Goal: Information Seeking & Learning: Learn about a topic

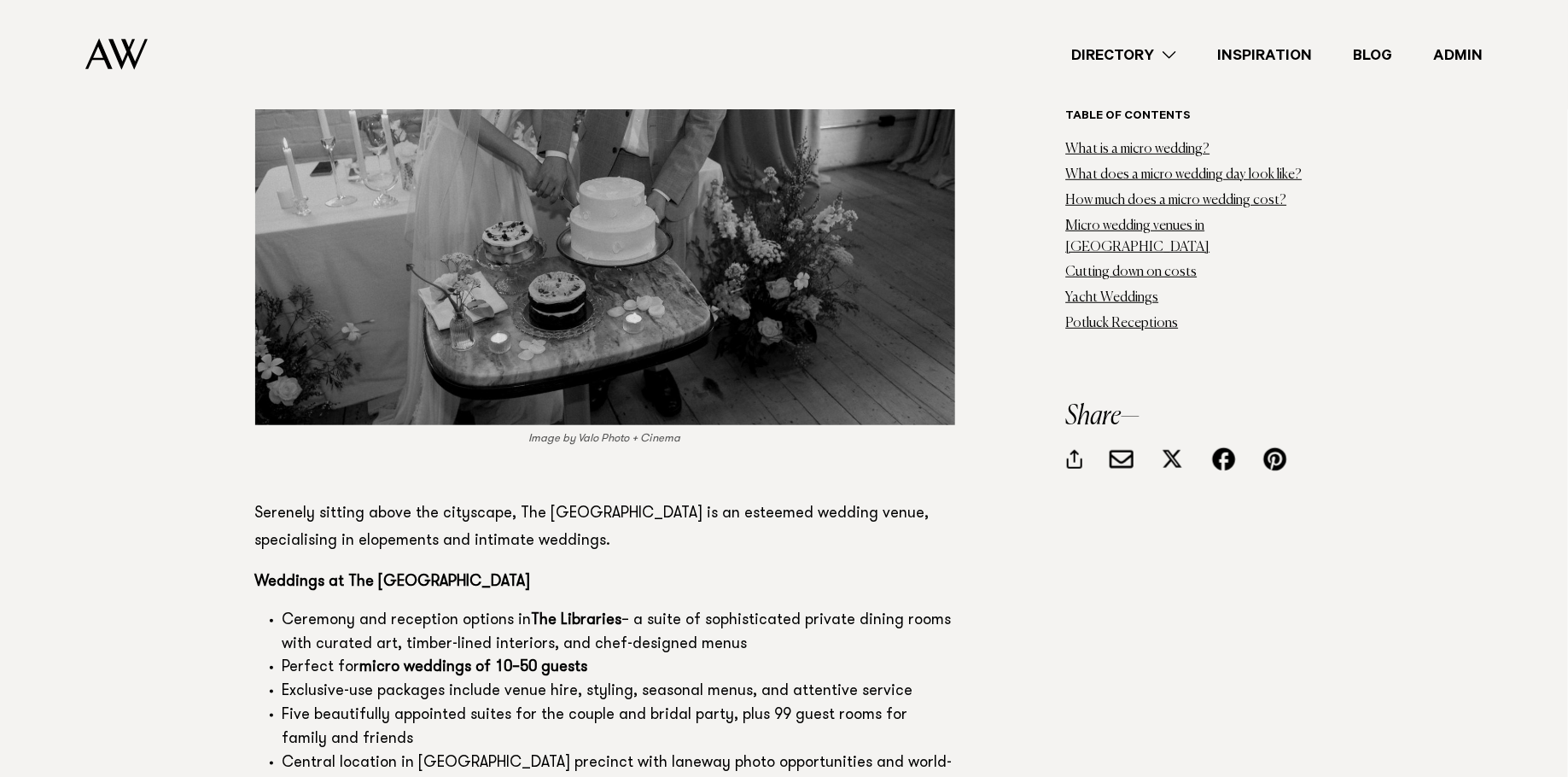
scroll to position [16187, 0]
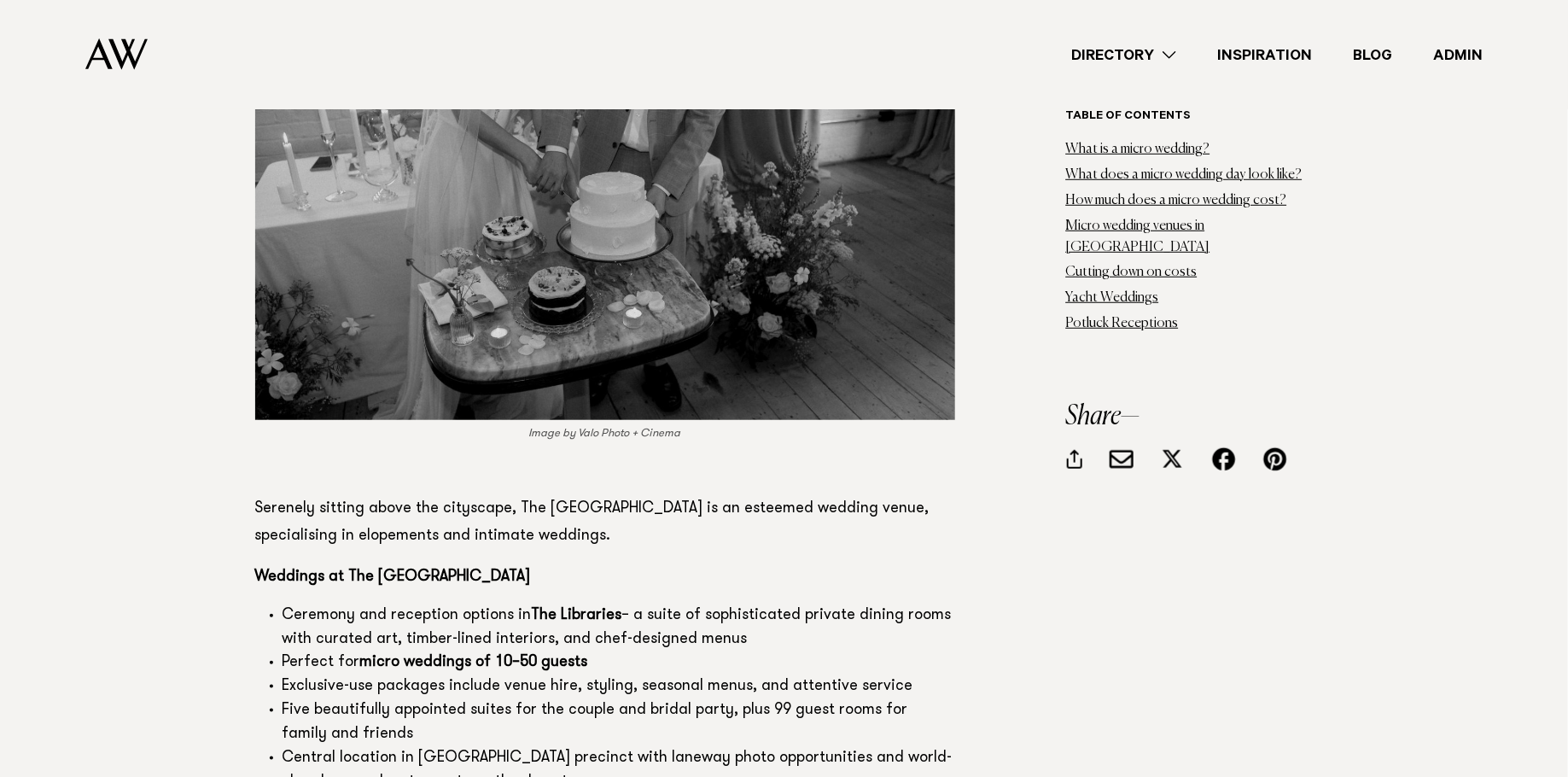
click at [587, 608] on strong "The Libraries" at bounding box center [577, 615] width 91 height 15
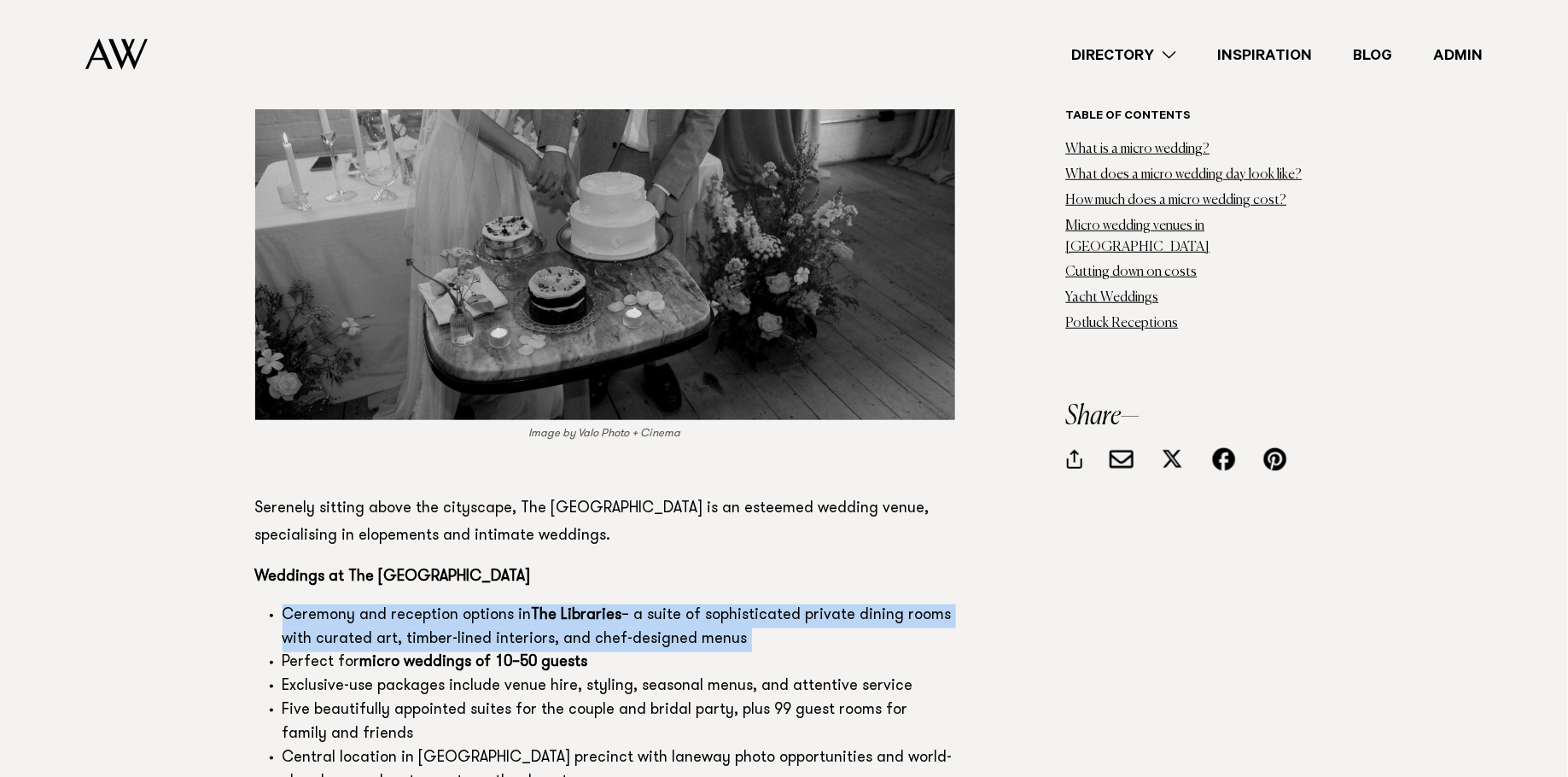
drag, startPoint x: 587, startPoint y: 452, endPoint x: 562, endPoint y: 449, distance: 25.2
click at [587, 608] on strong "The Libraries" at bounding box center [577, 615] width 91 height 15
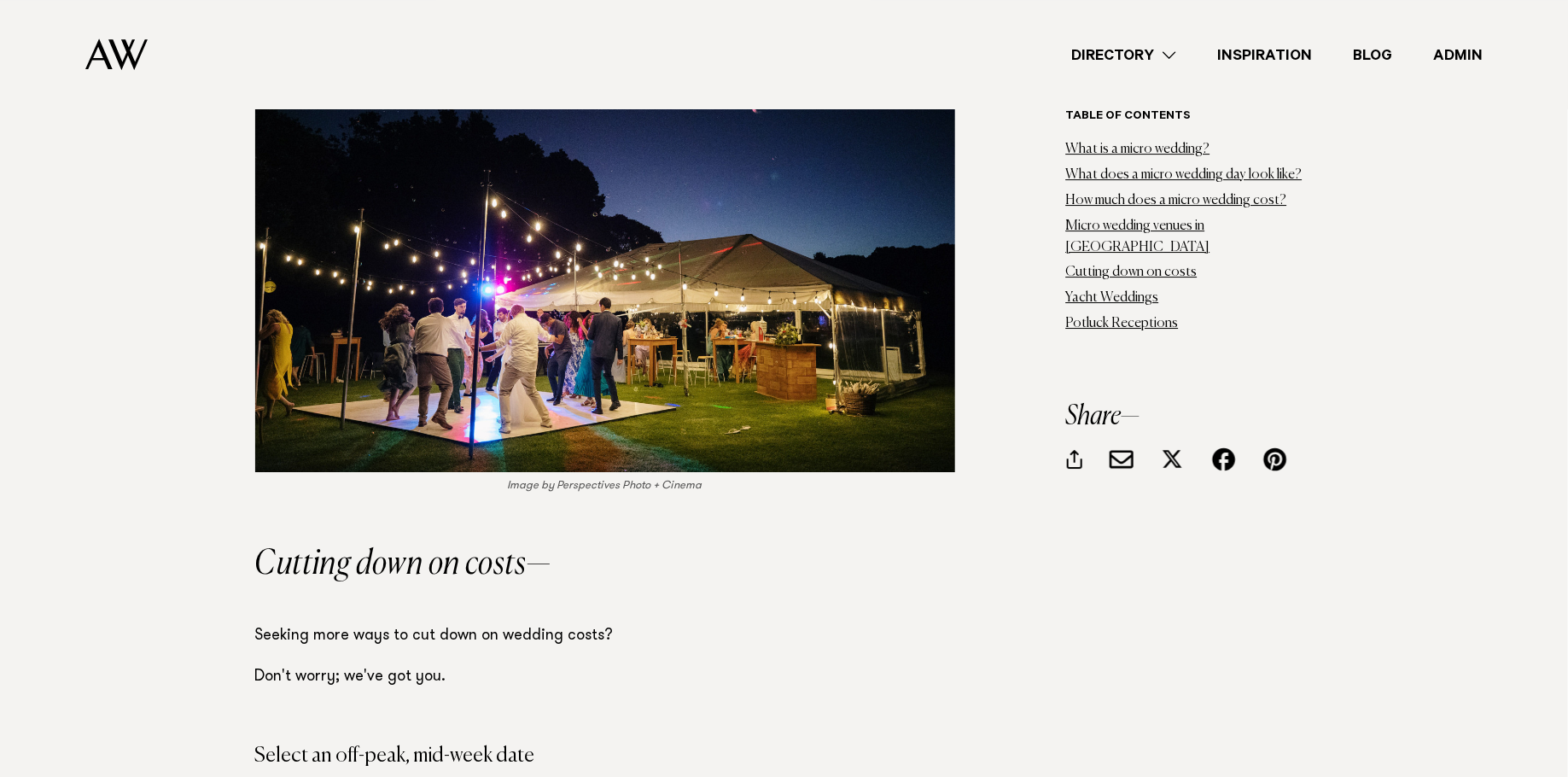
scroll to position [18374, 0]
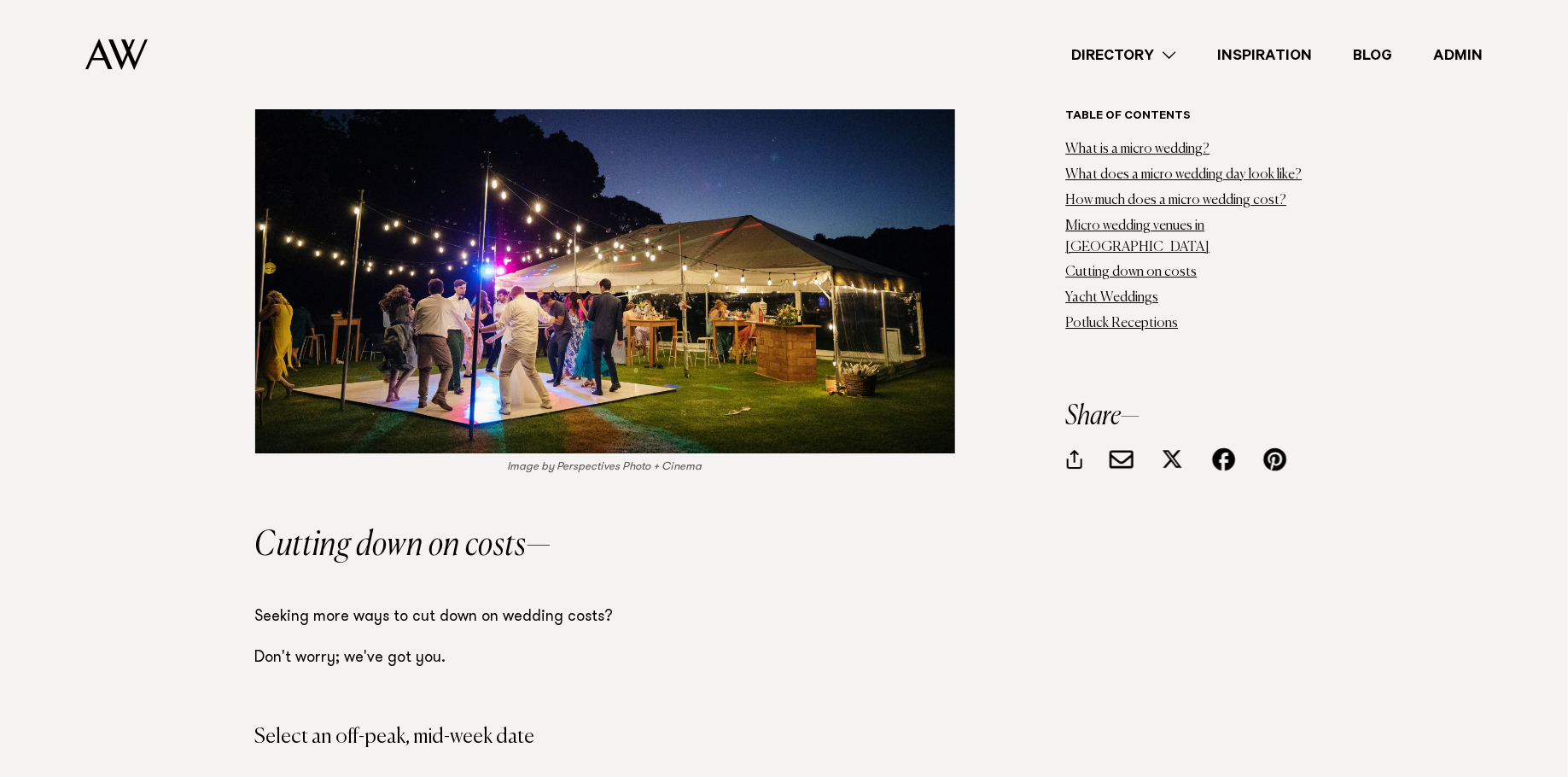
click at [1459, 51] on link "Admin" at bounding box center [1458, 55] width 91 height 23
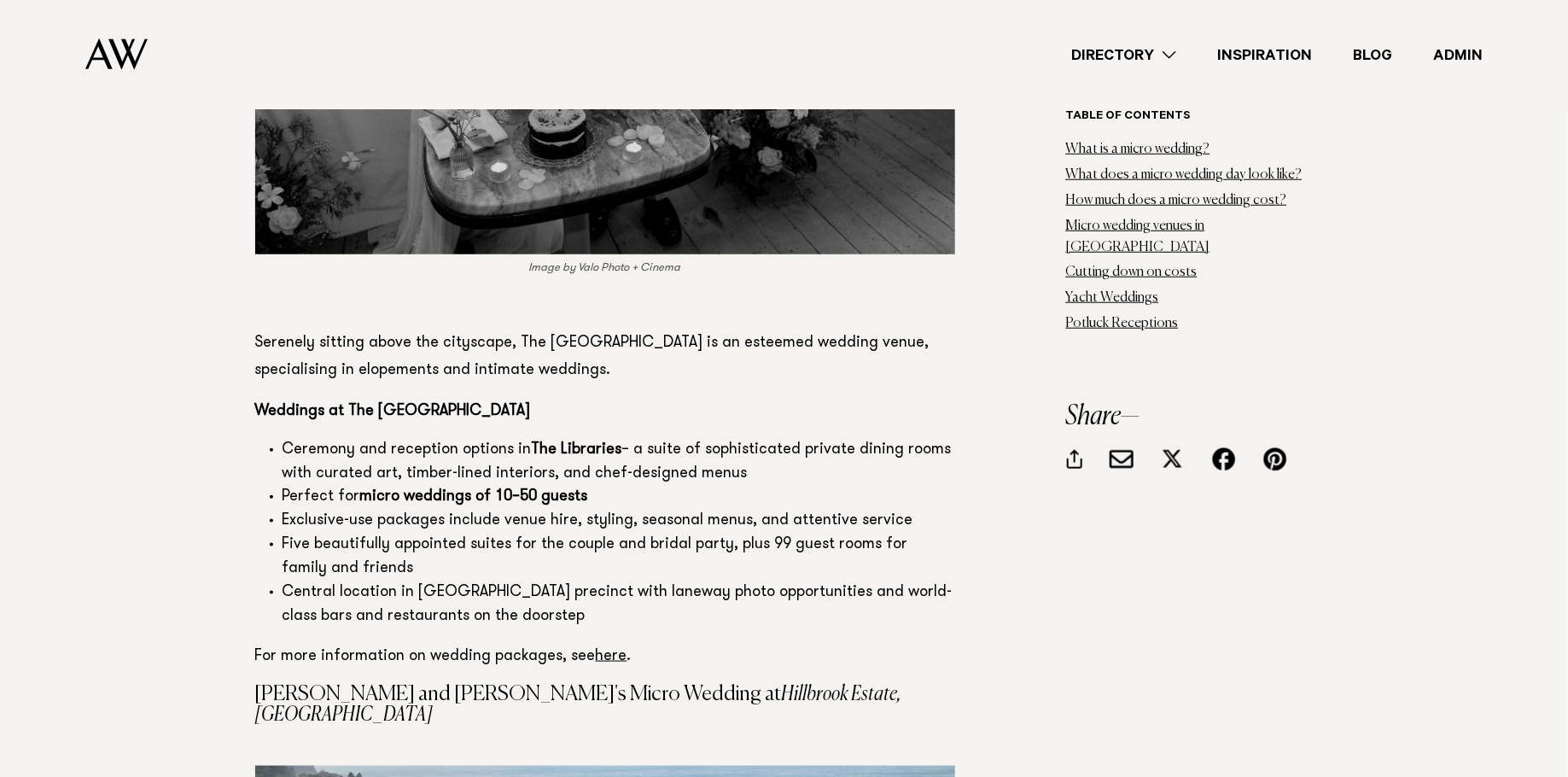
scroll to position [16394, 0]
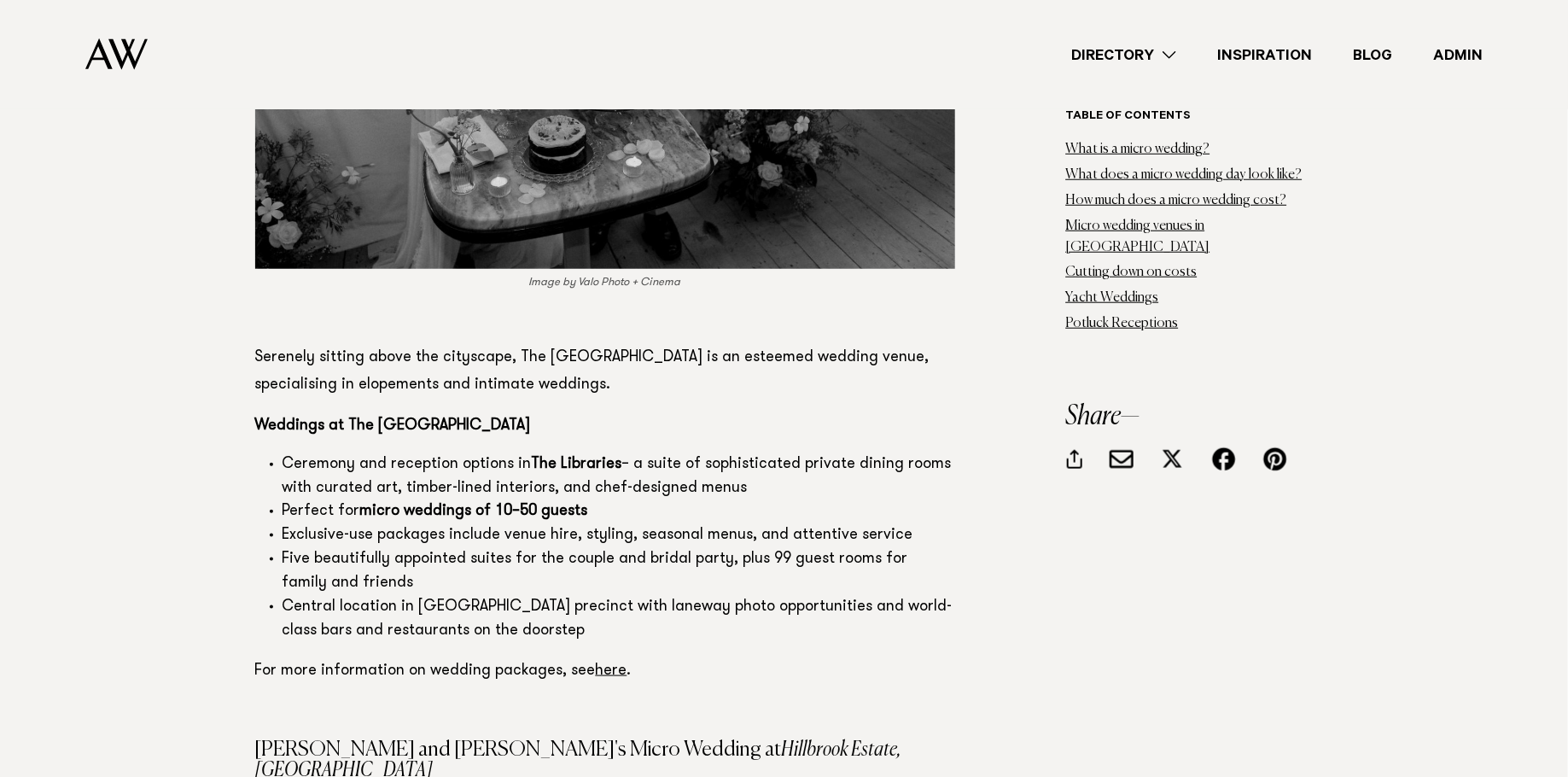
scroll to position [16389, 0]
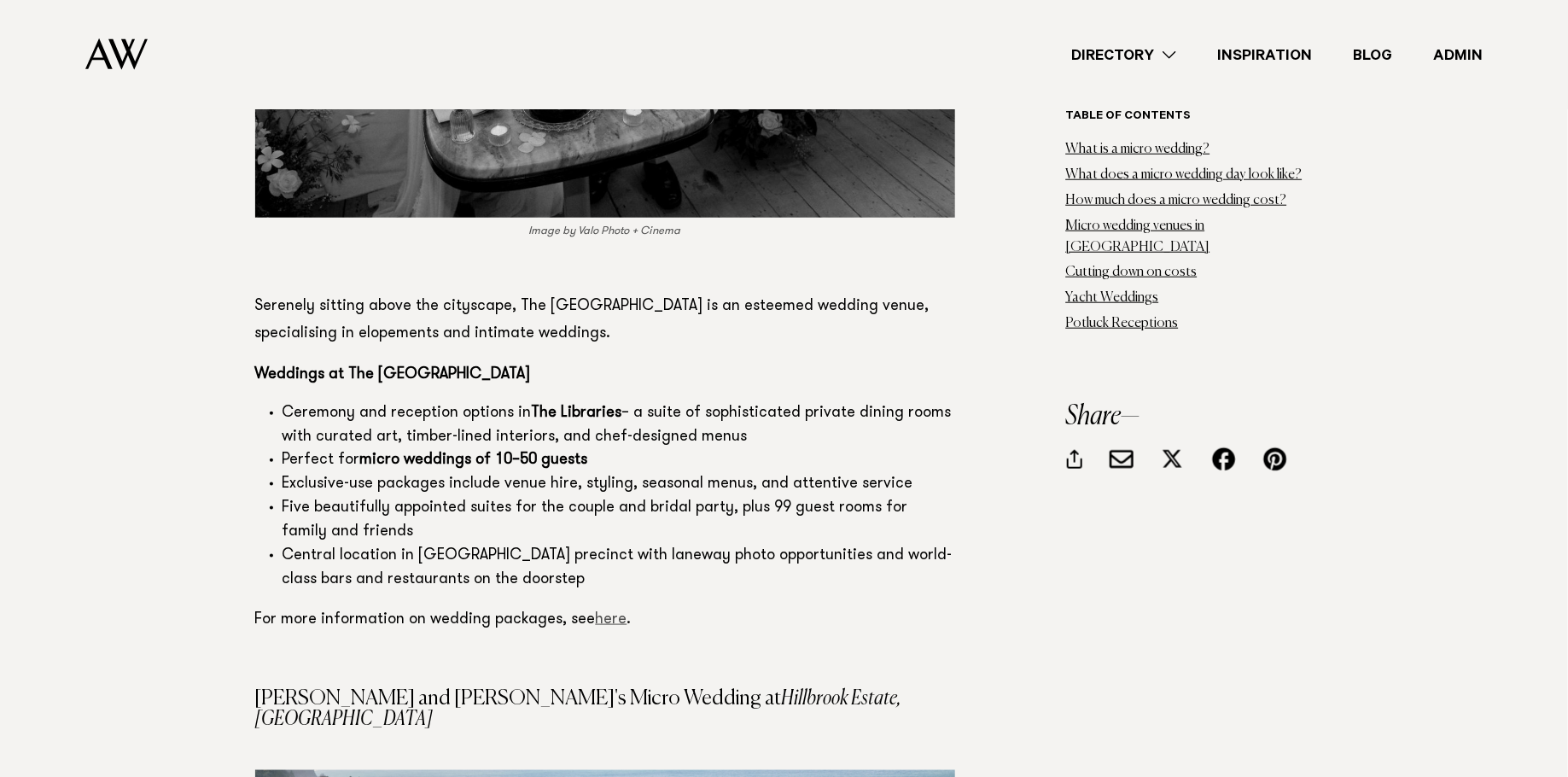
click at [614, 612] on link "here" at bounding box center [612, 619] width 32 height 15
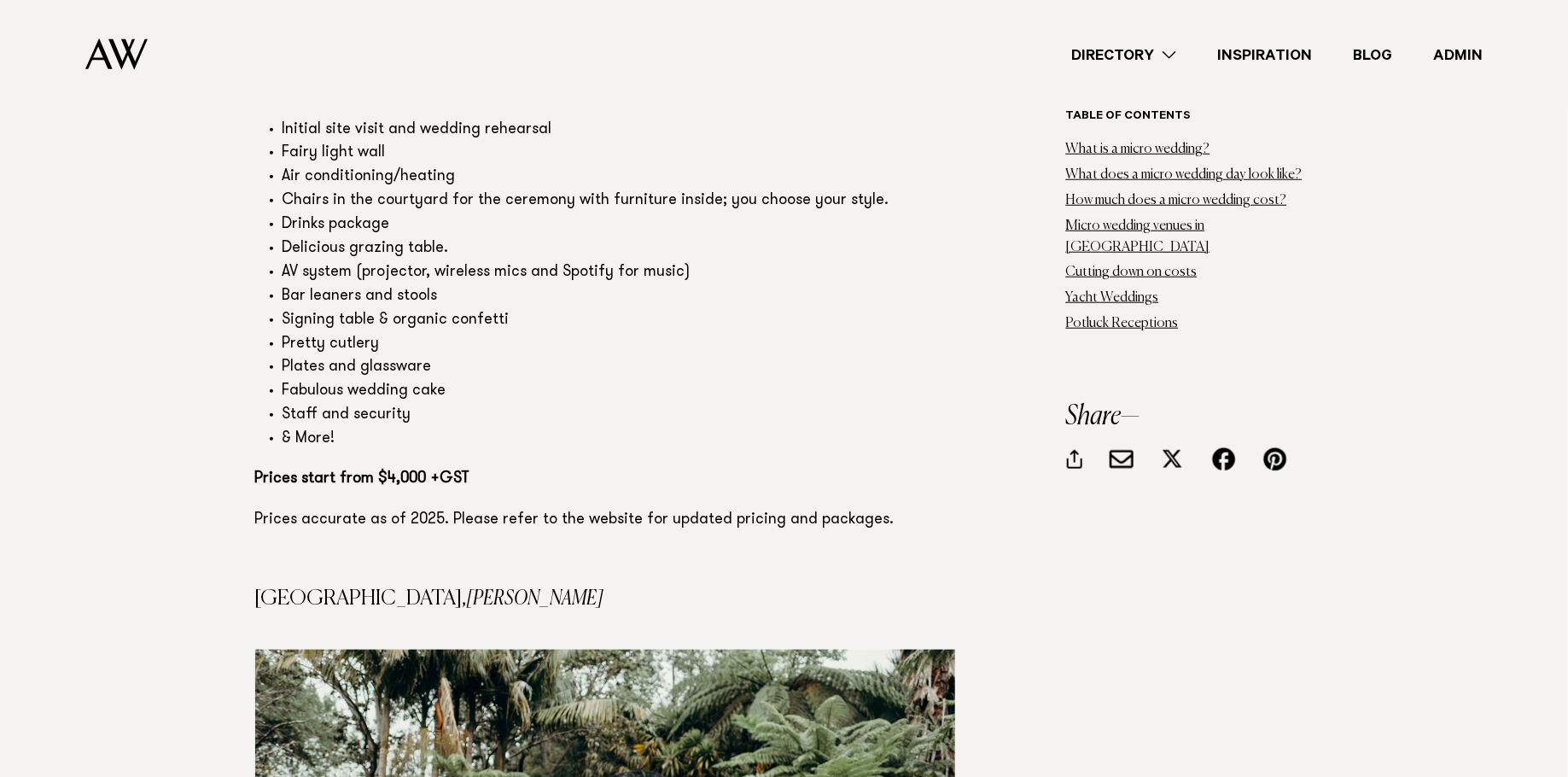
scroll to position [13173, 0]
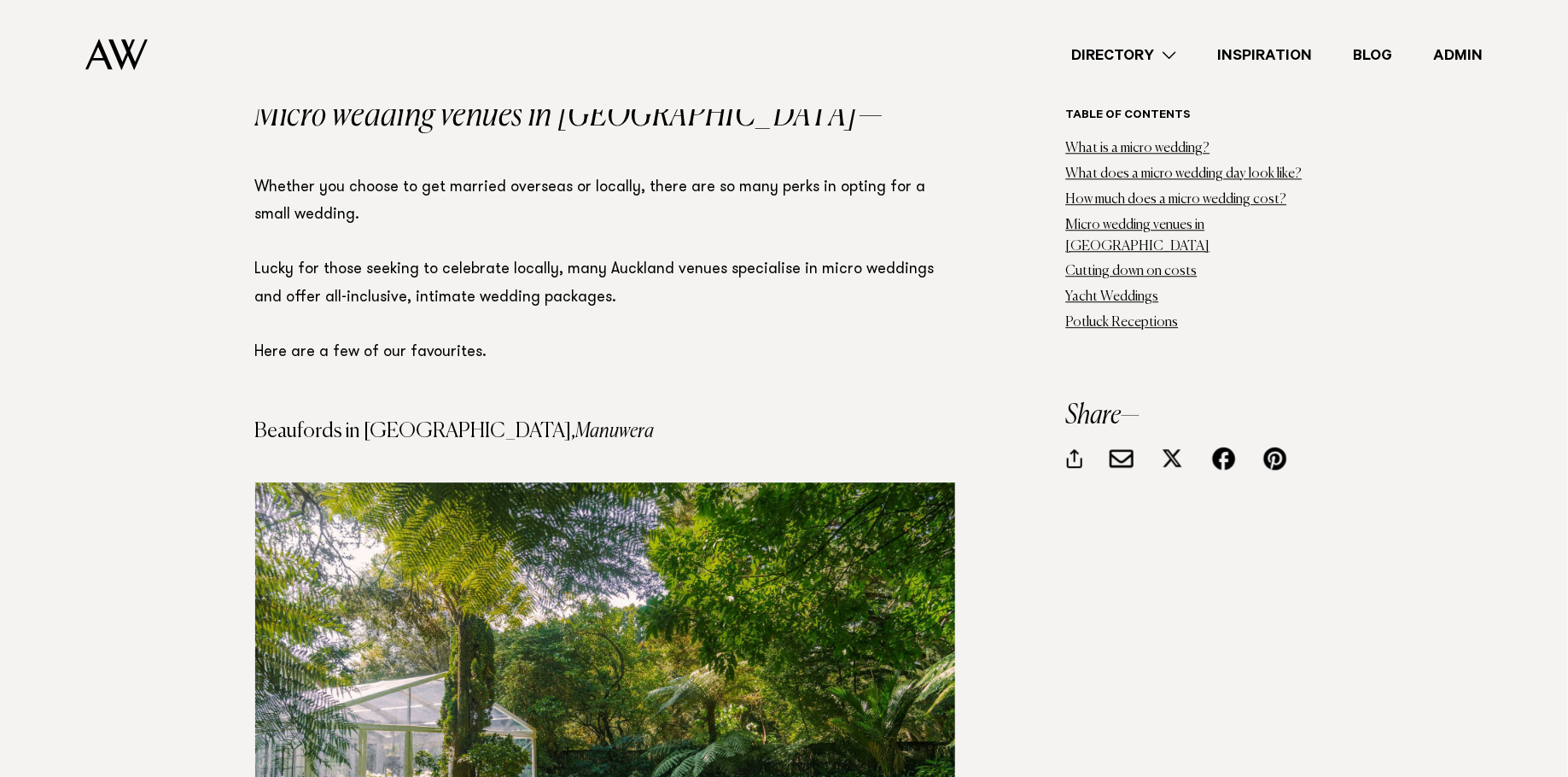
scroll to position [4877, 0]
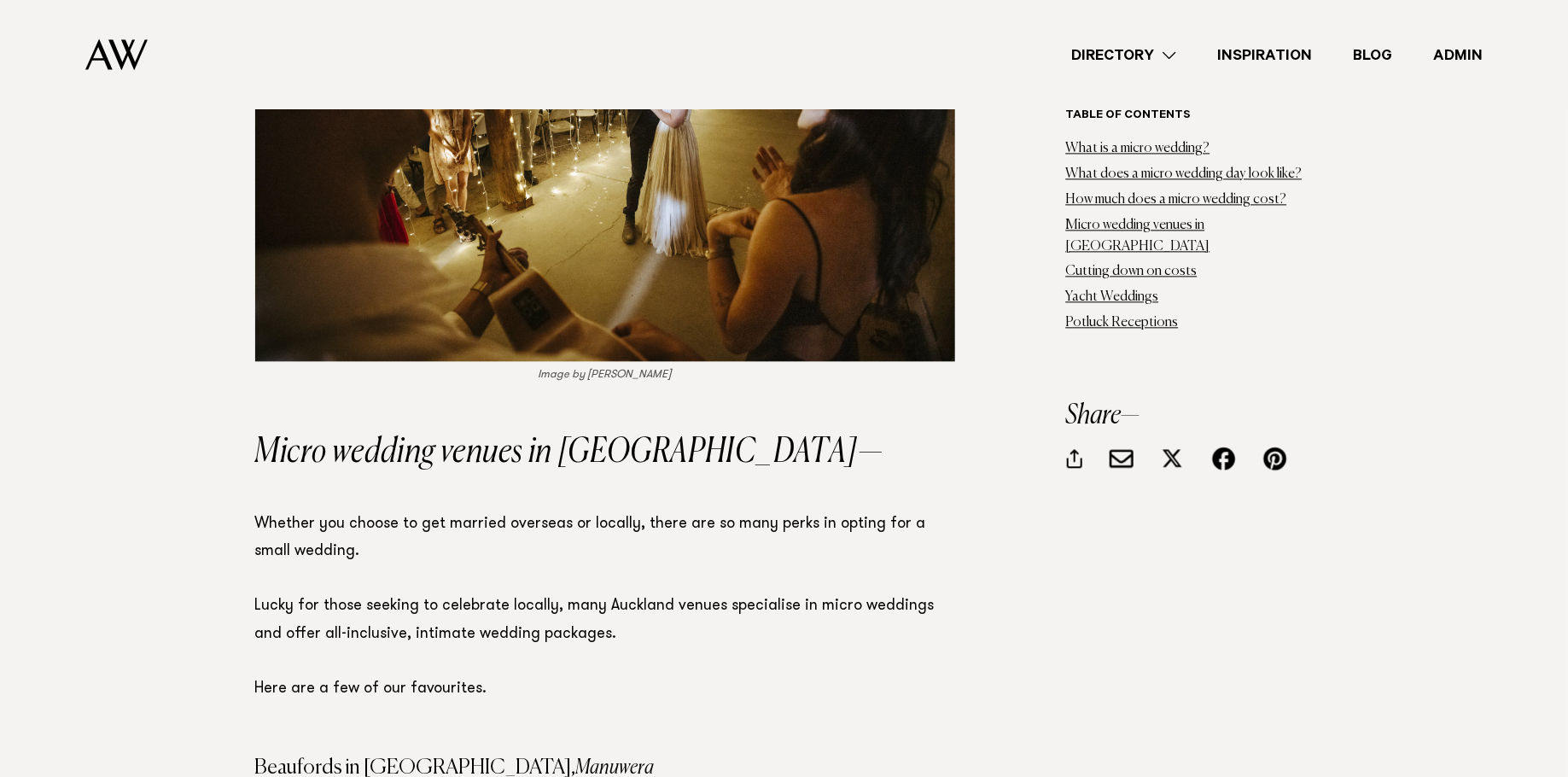
click at [436, 758] on h4 "Beaufords in Totara Park, Manuwera" at bounding box center [605, 767] width 700 height 20
drag, startPoint x: 436, startPoint y: 621, endPoint x: 583, endPoint y: 554, distance: 161.5
click at [435, 758] on h4 "Beaufords in Totara Park, Manuwera" at bounding box center [605, 767] width 700 height 20
drag, startPoint x: 676, startPoint y: 537, endPoint x: 660, endPoint y: 549, distance: 20.0
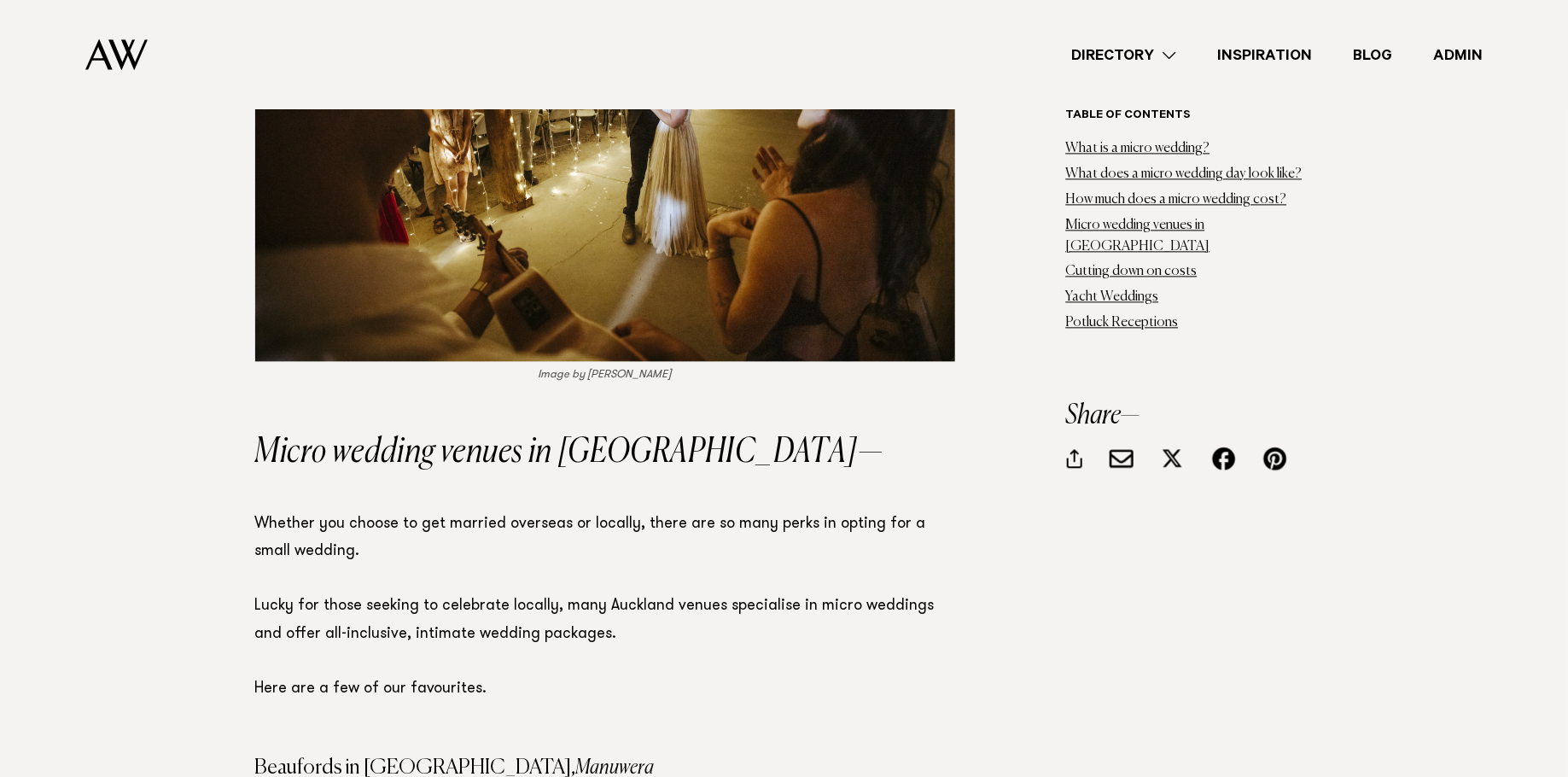
click at [676, 537] on p "Whether you choose to get married overseas or locally, there are so many perks …" at bounding box center [605, 606] width 700 height 192
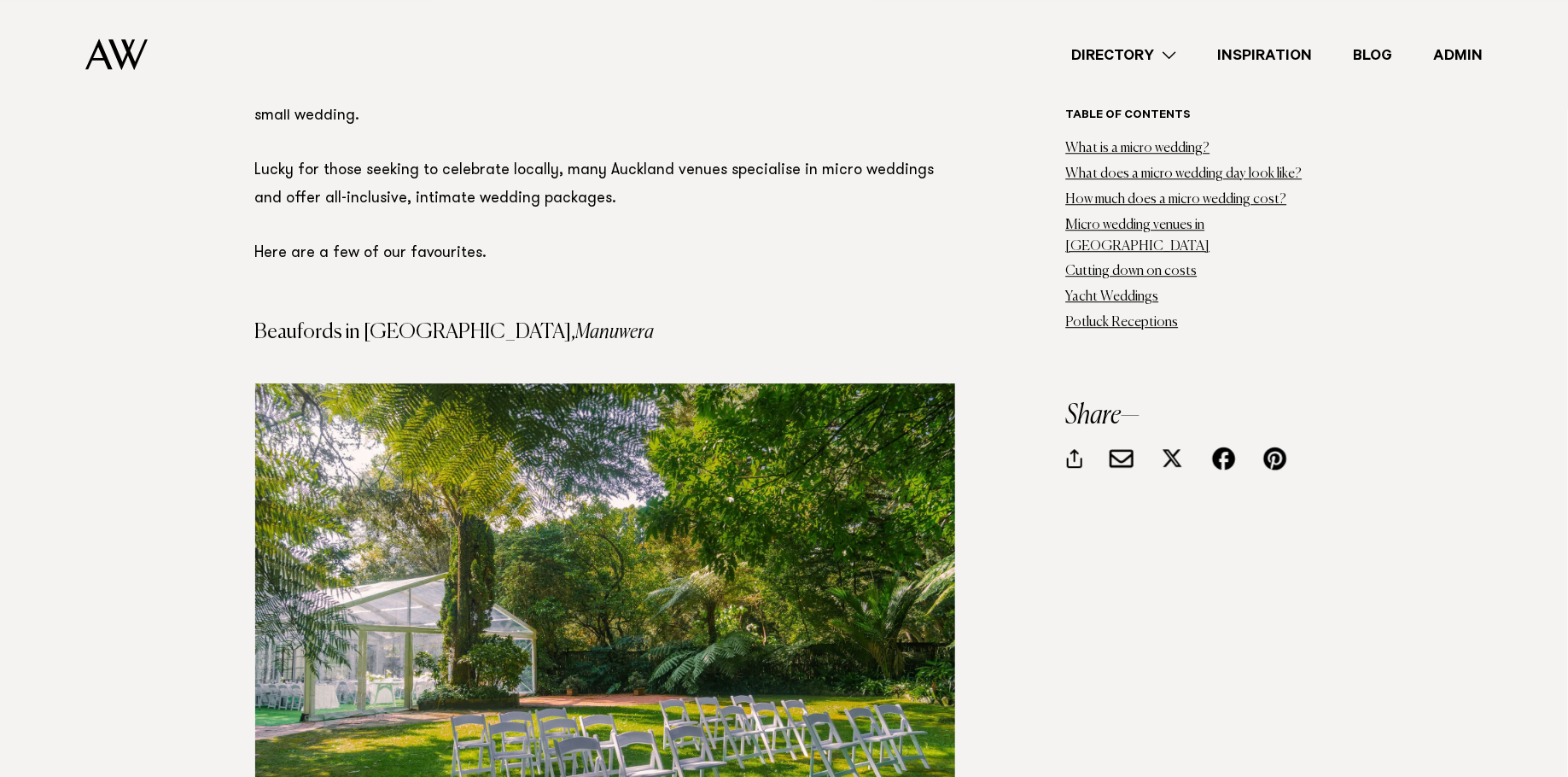
click at [597, 471] on img at bounding box center [605, 616] width 700 height 466
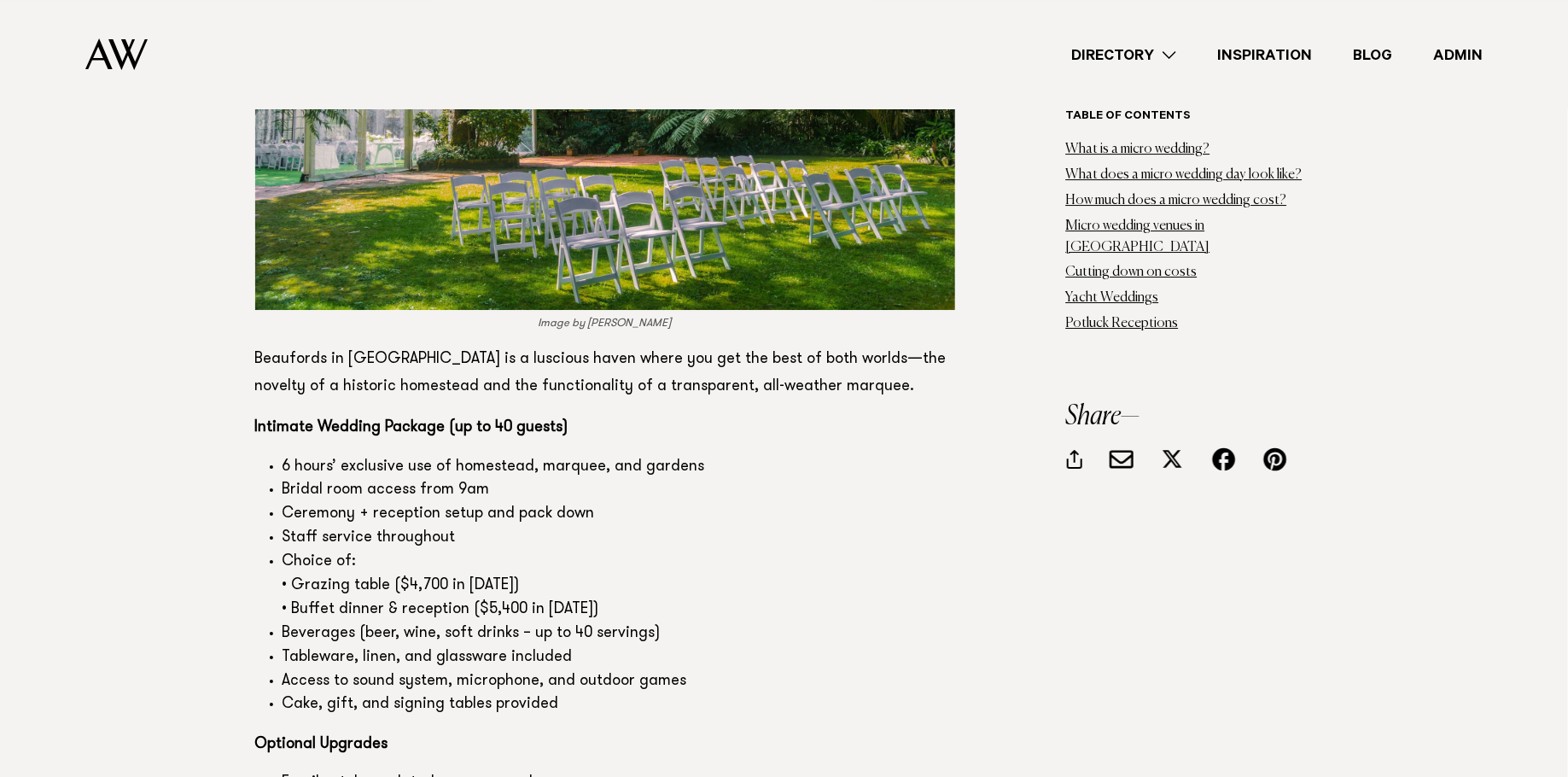
scroll to position [5856, 0]
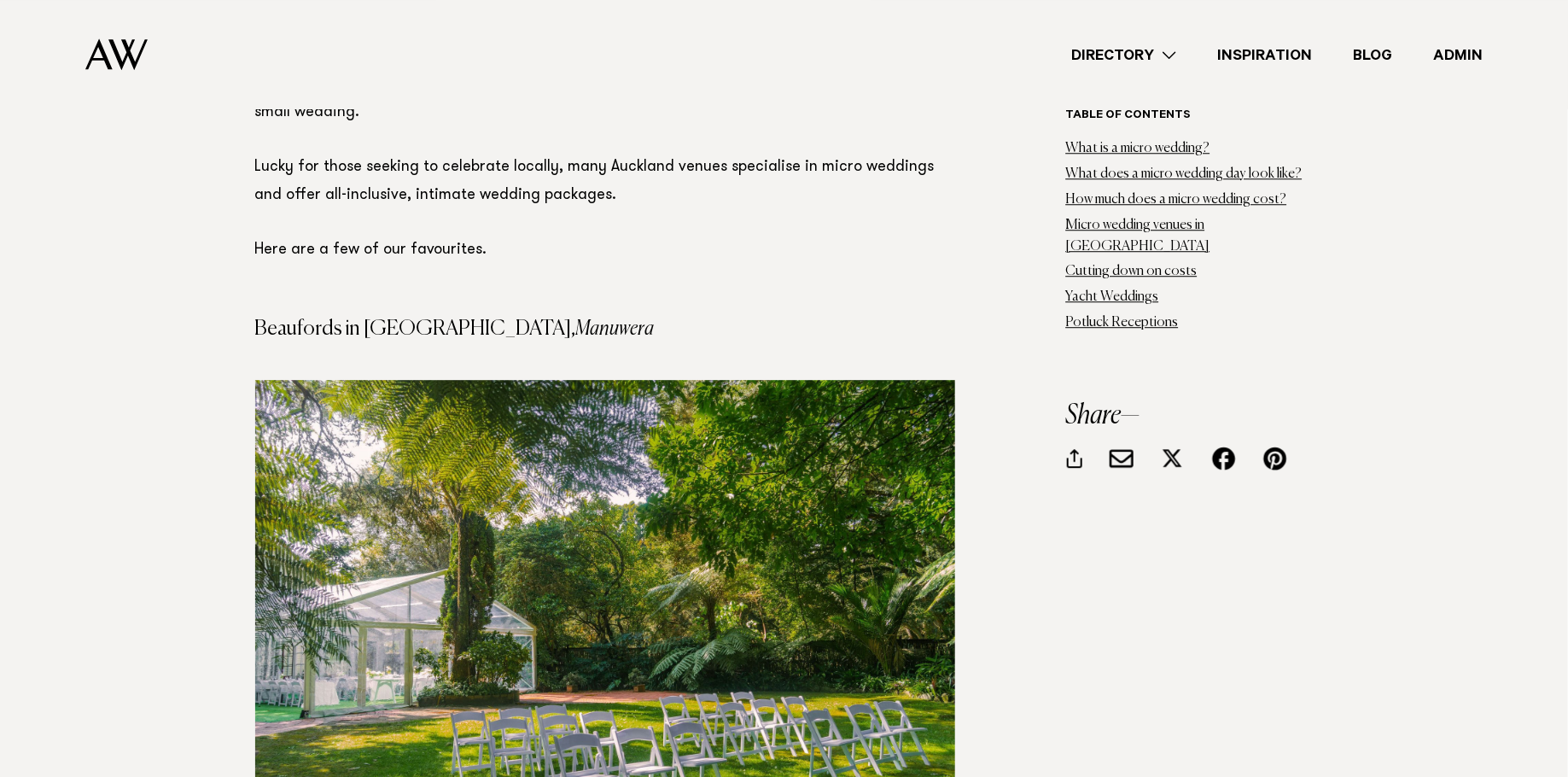
scroll to position [5414, 0]
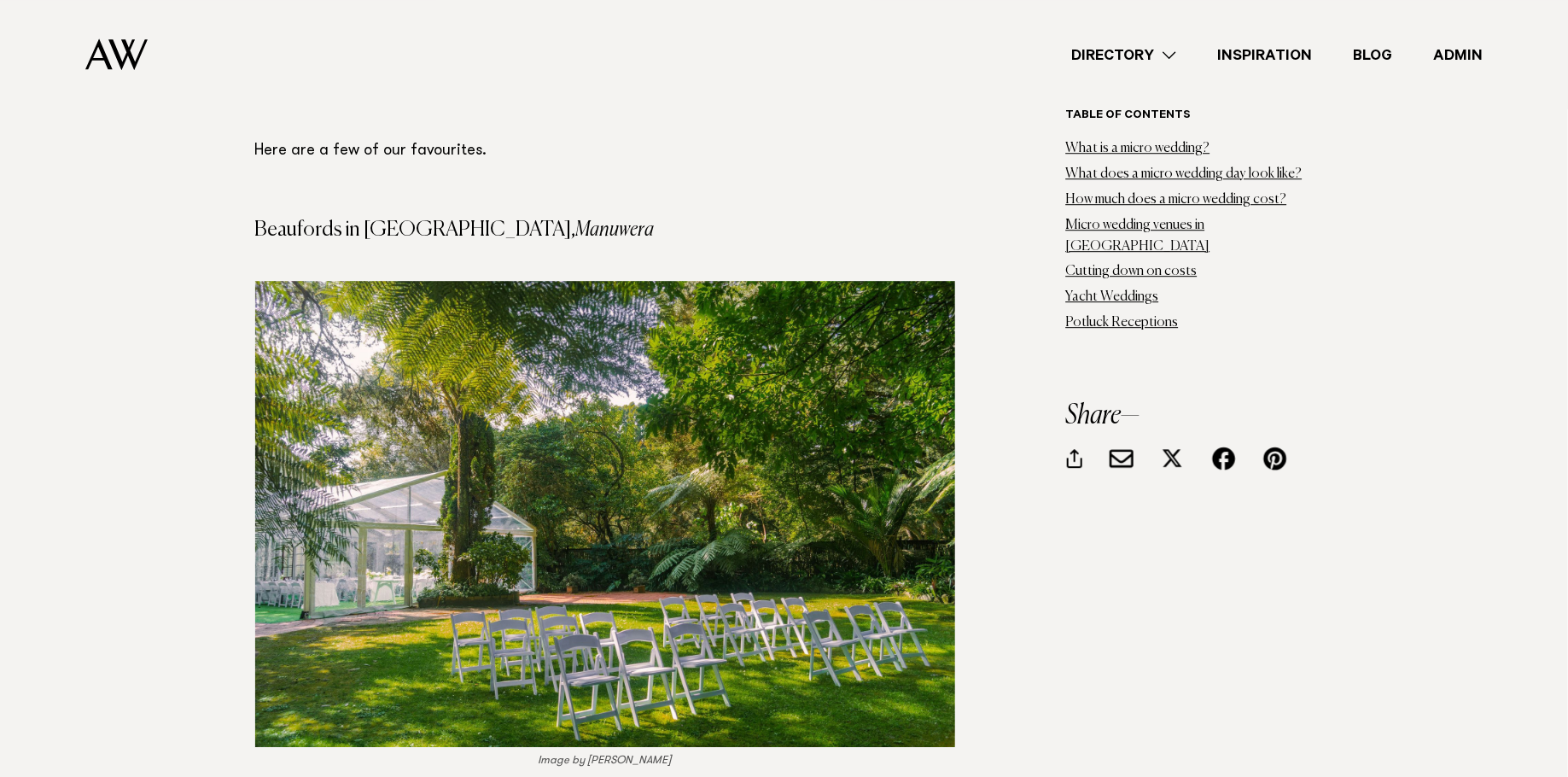
click at [606, 394] on img at bounding box center [605, 514] width 700 height 466
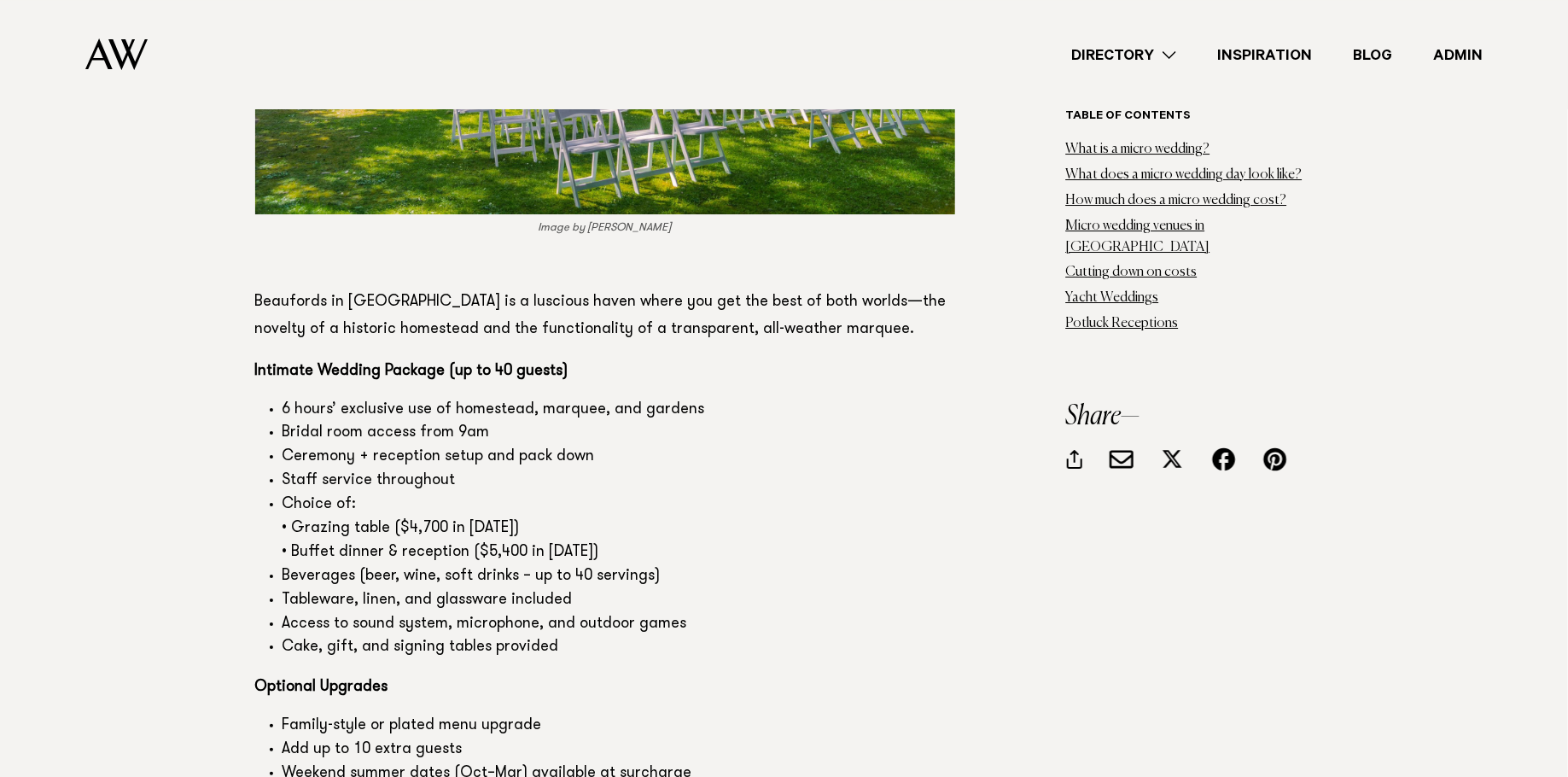
scroll to position [6169, 0]
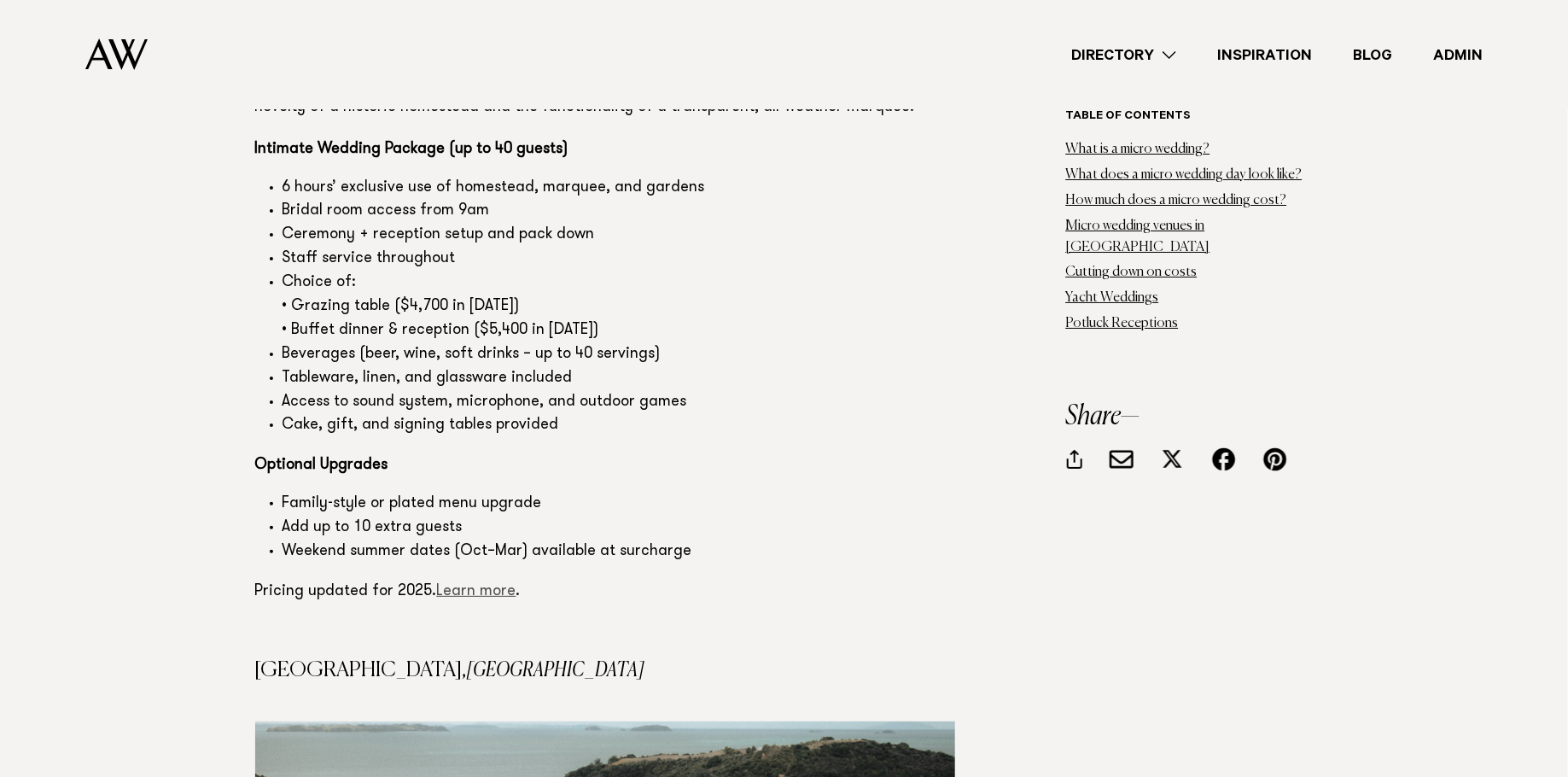
click at [482, 584] on link "Learn more" at bounding box center [477, 591] width 79 height 15
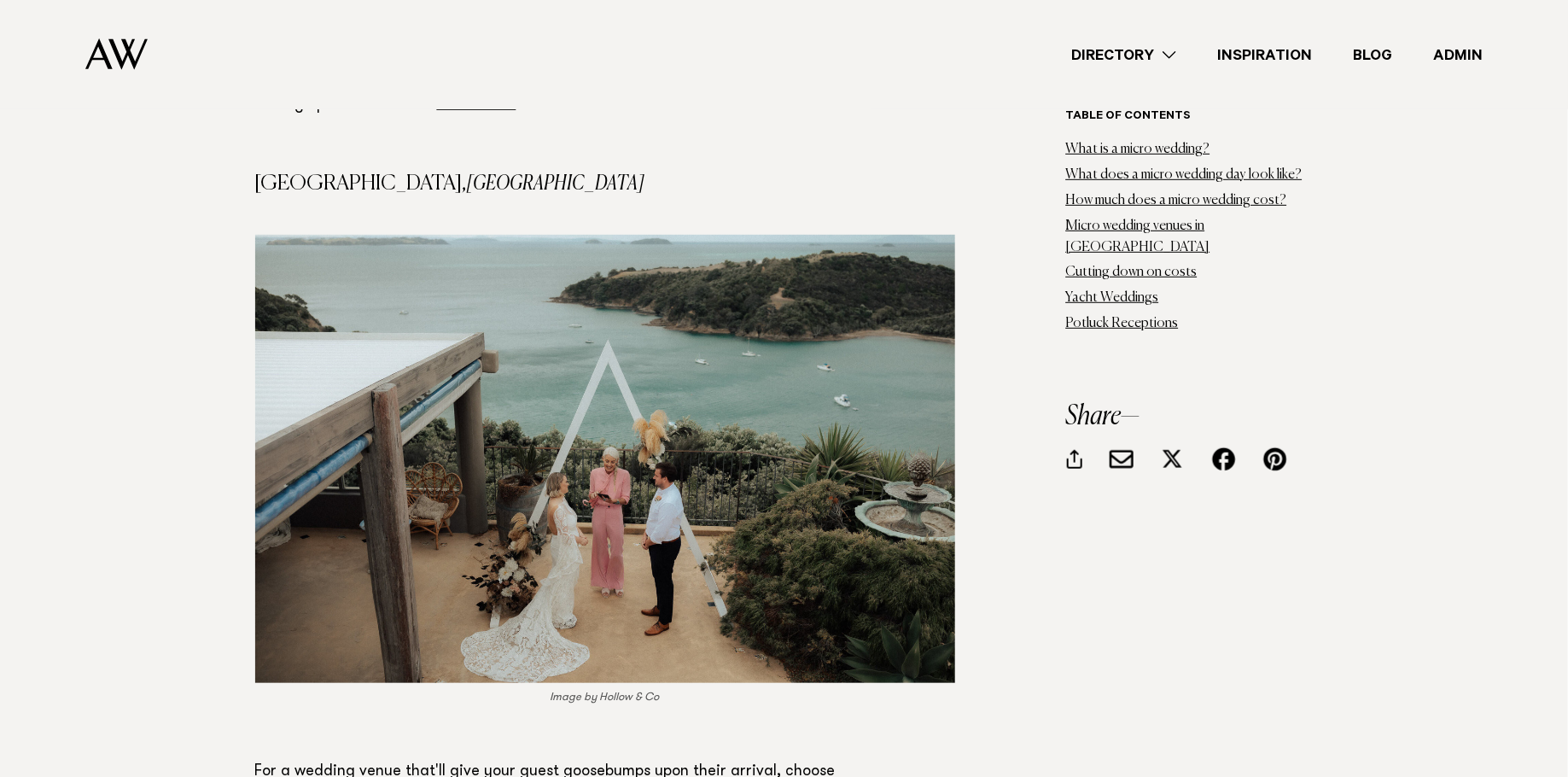
scroll to position [6721, 0]
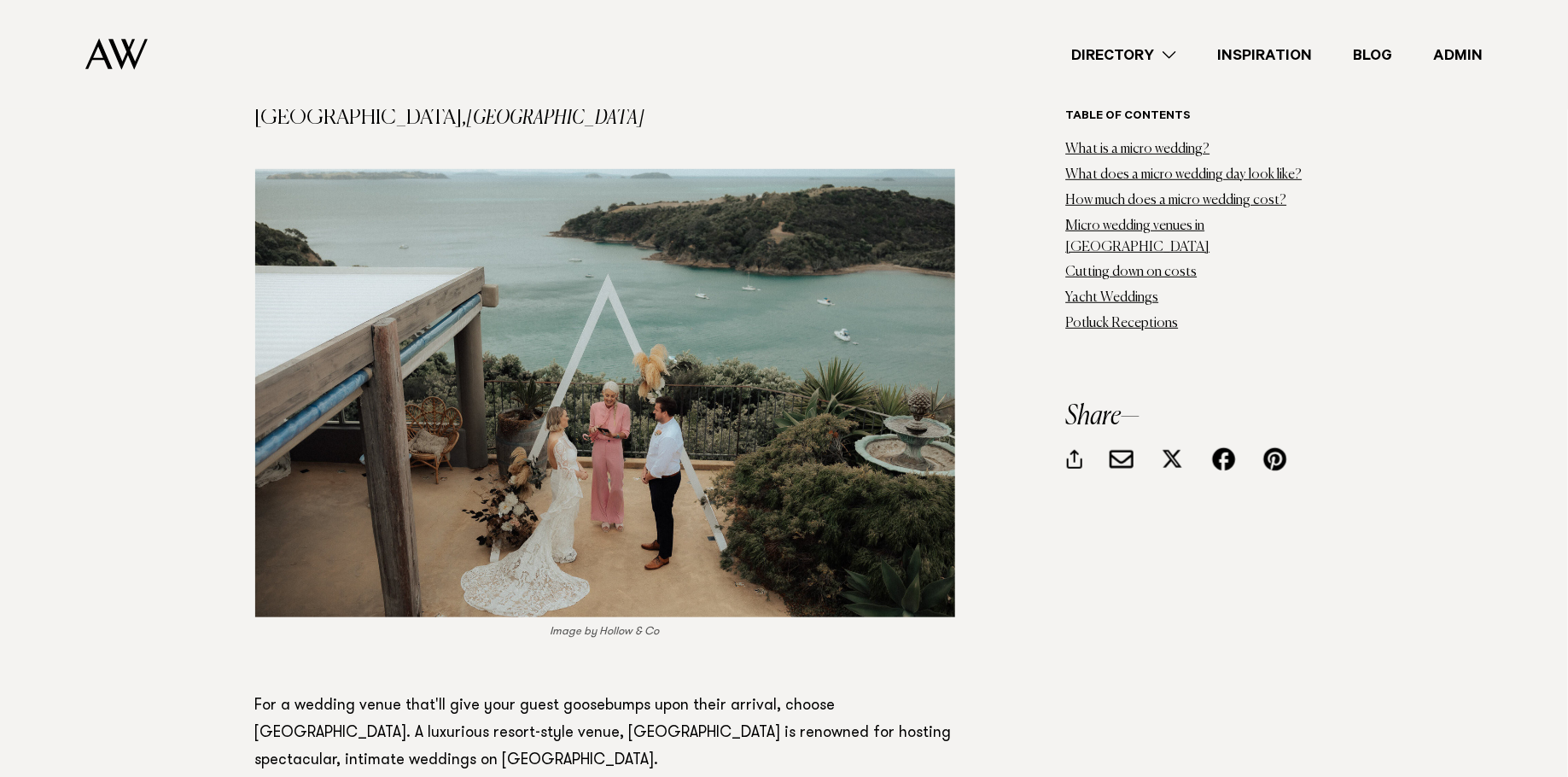
click at [609, 362] on img at bounding box center [605, 393] width 700 height 449
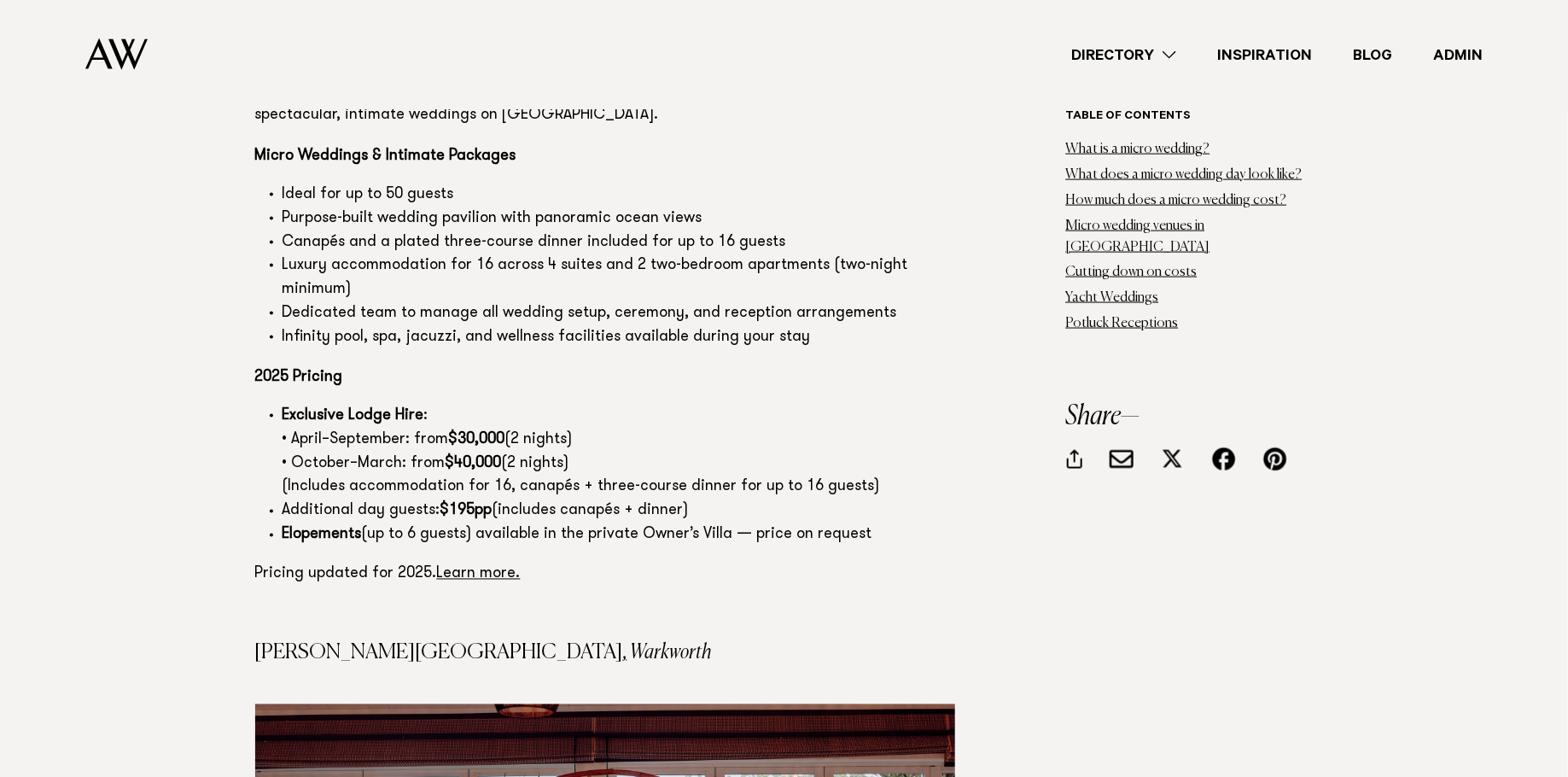
scroll to position [7404, 0]
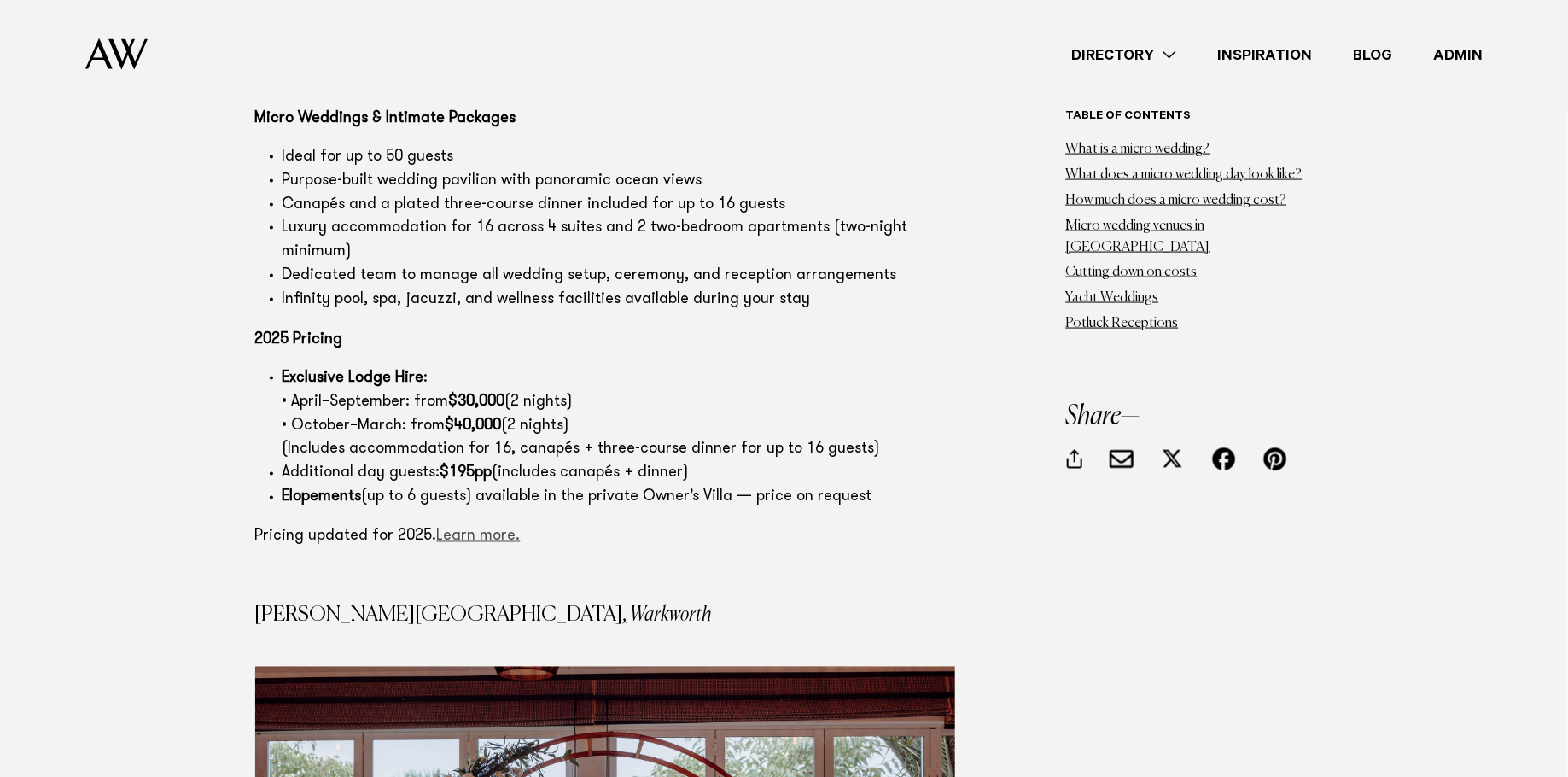
click at [464, 530] on link "Learn more." at bounding box center [479, 537] width 84 height 15
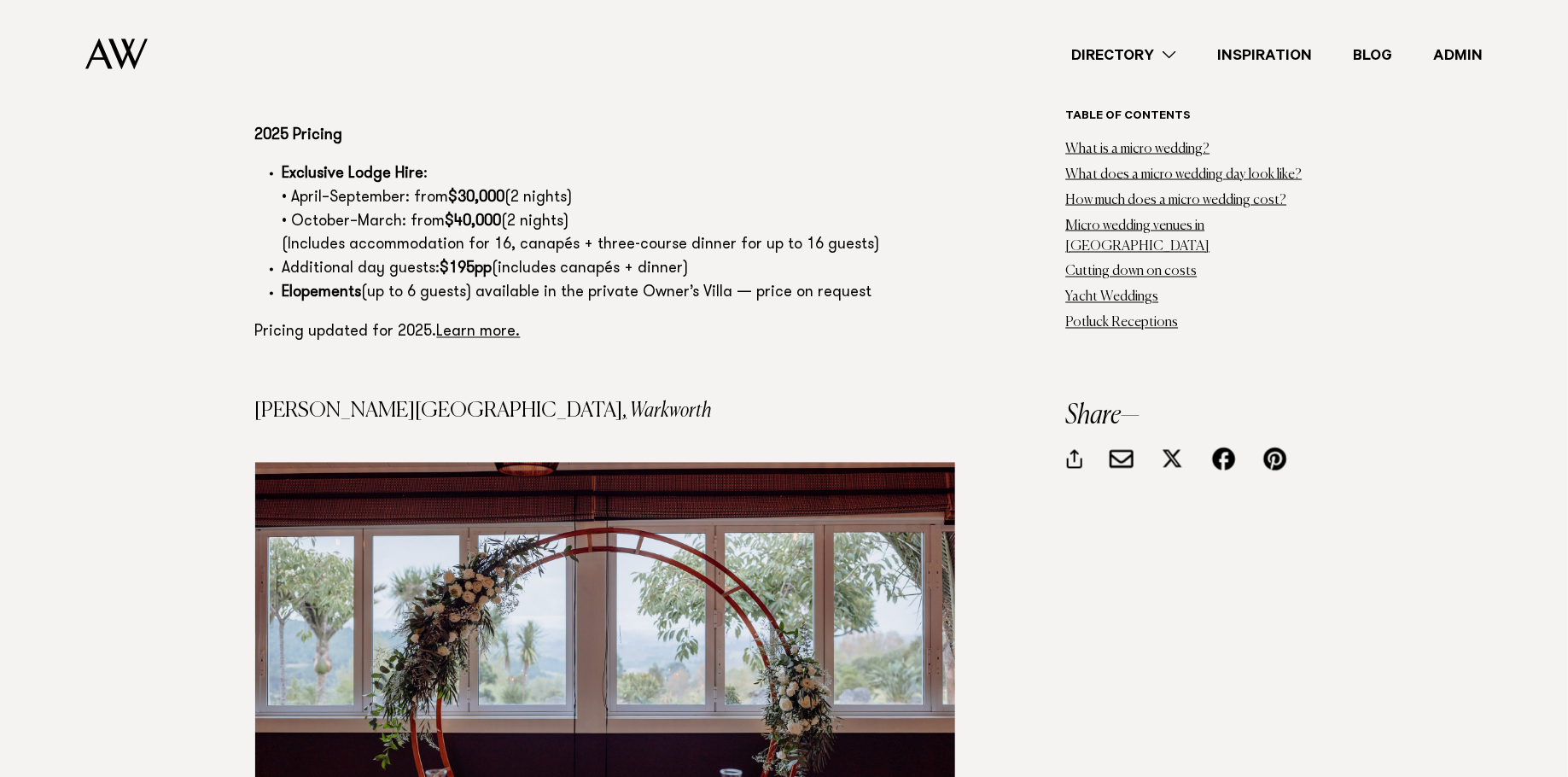
scroll to position [7851, 0]
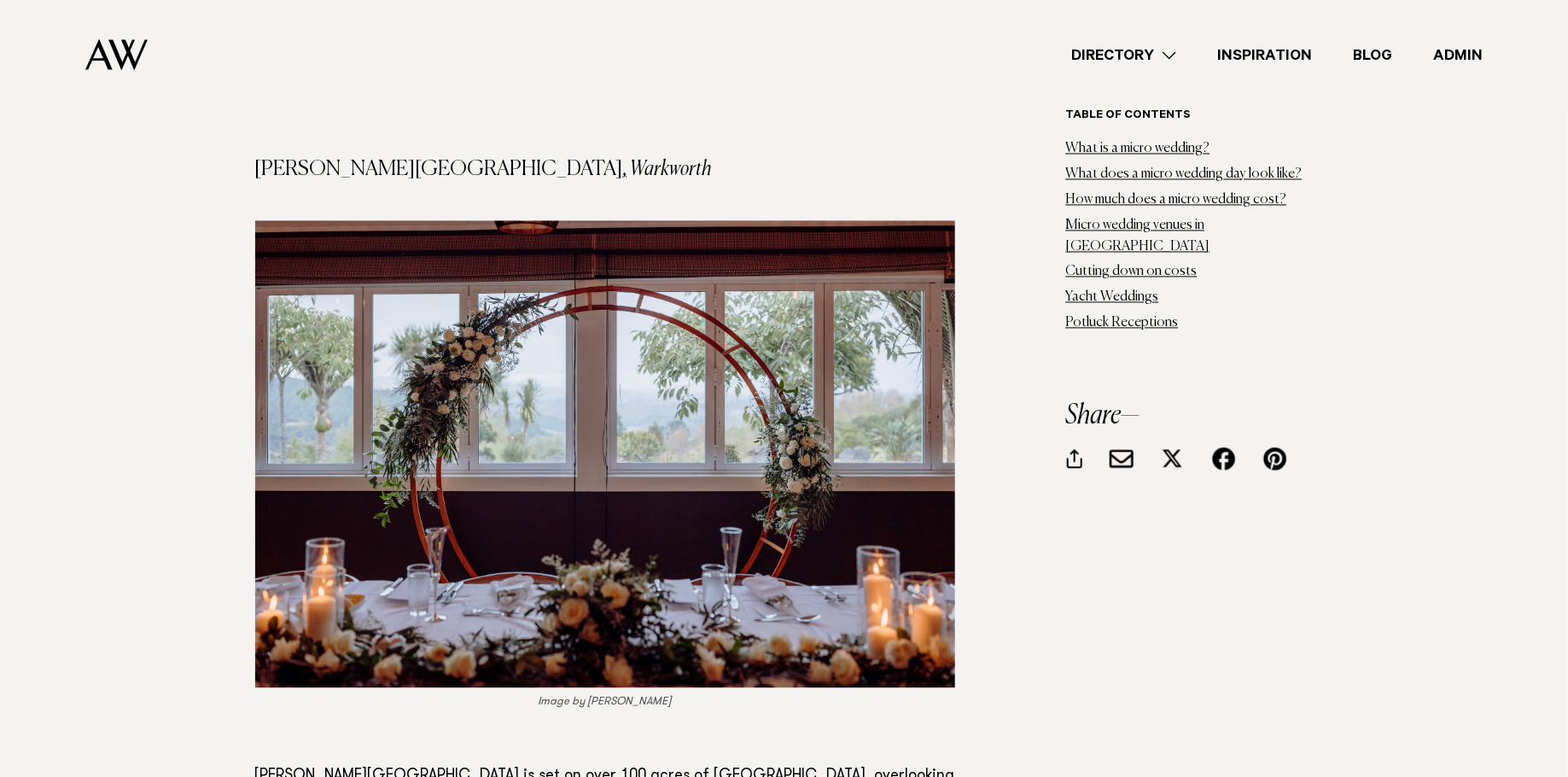
click at [661, 351] on img at bounding box center [605, 453] width 700 height 467
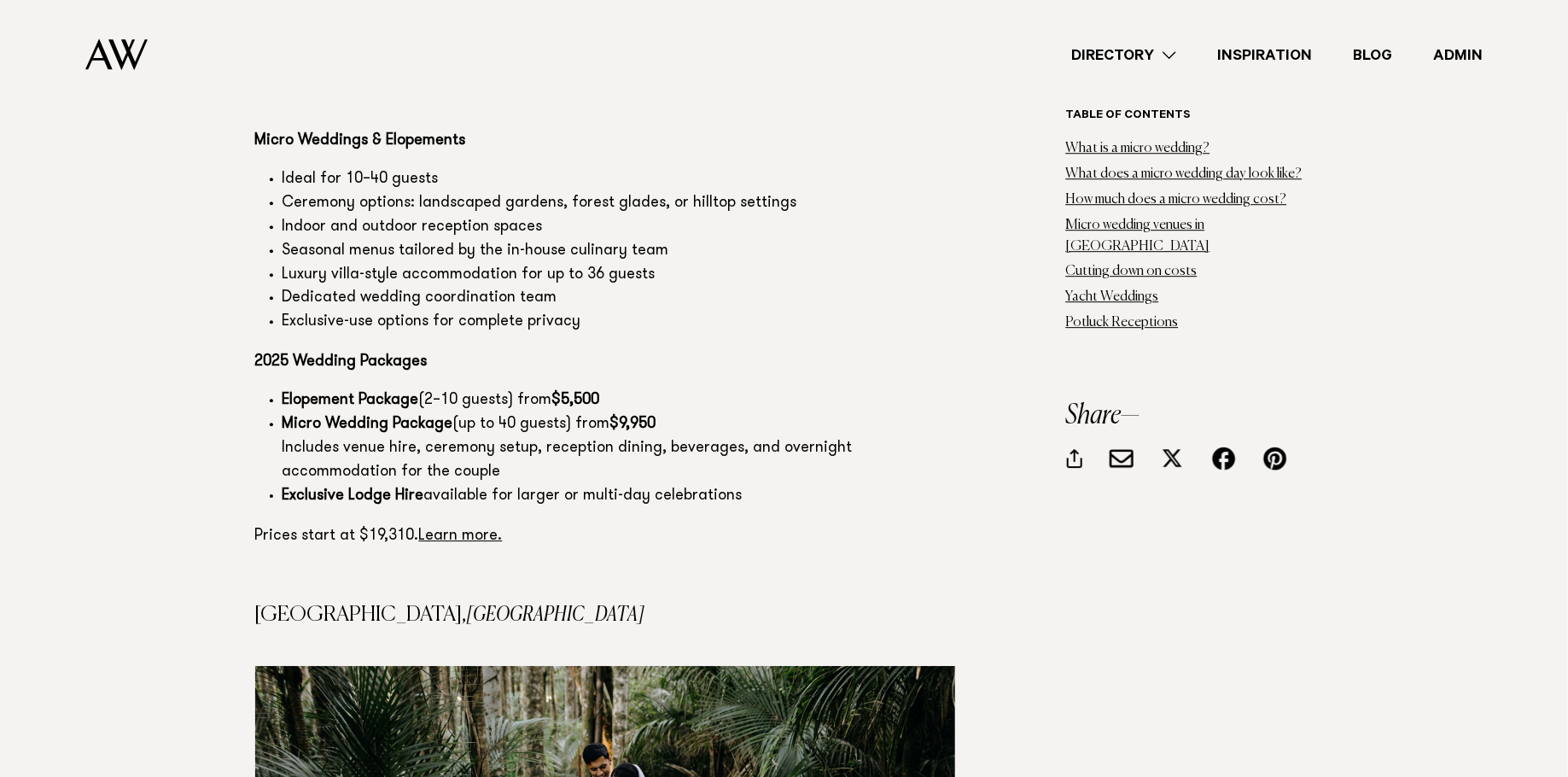
scroll to position [8583, 0]
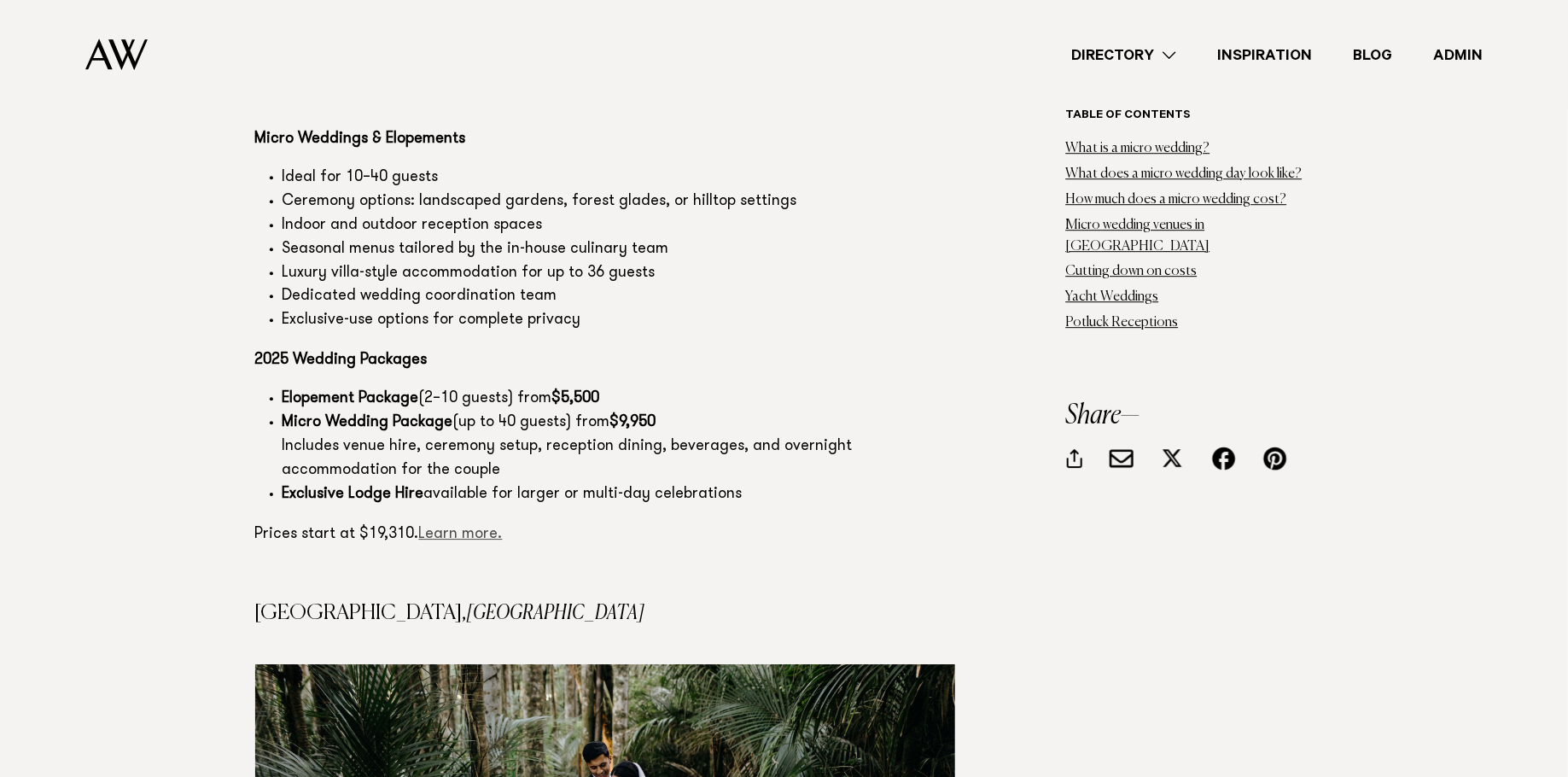
click at [492, 527] on link "Learn more." at bounding box center [461, 534] width 84 height 15
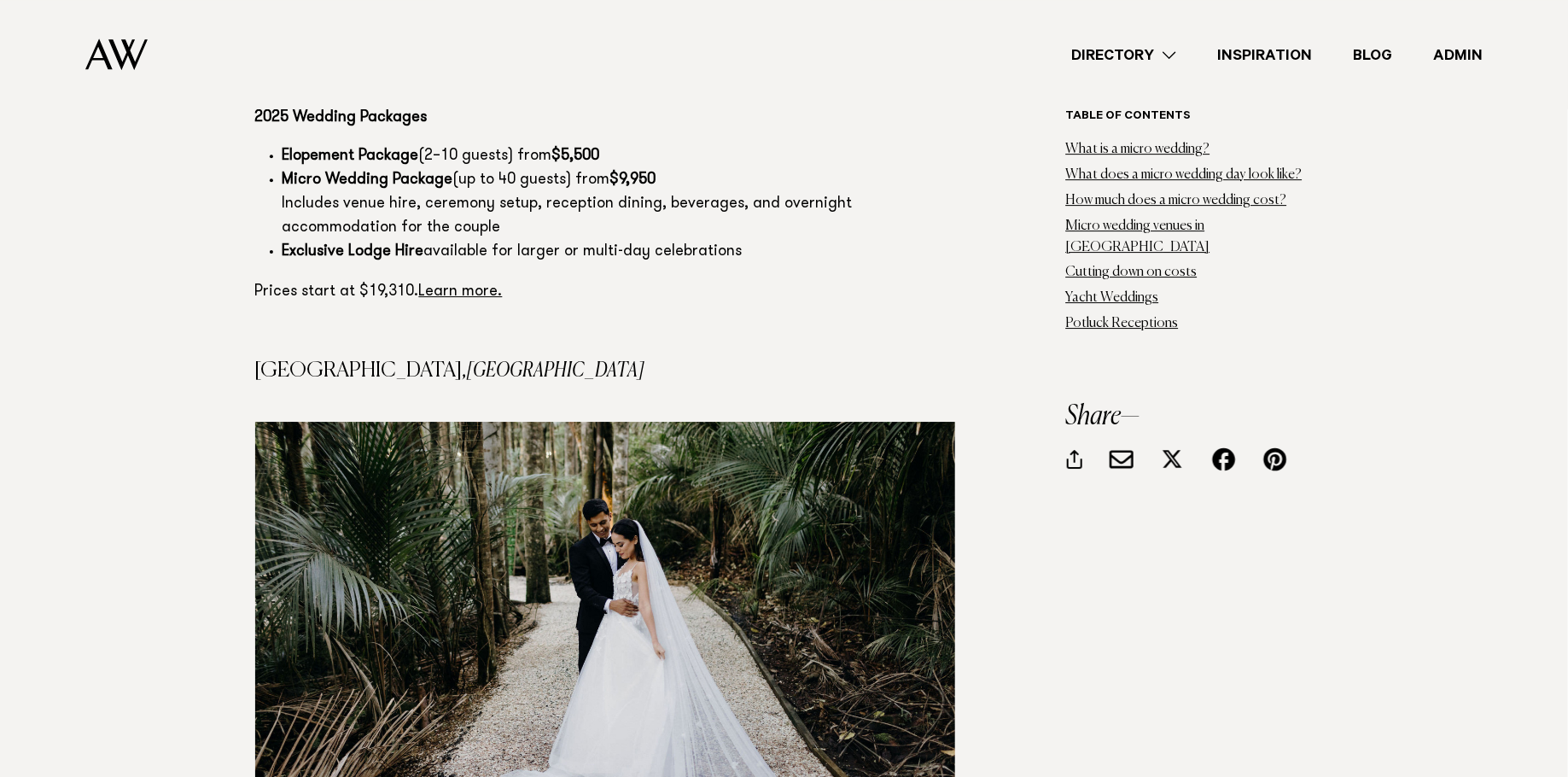
scroll to position [8860, 0]
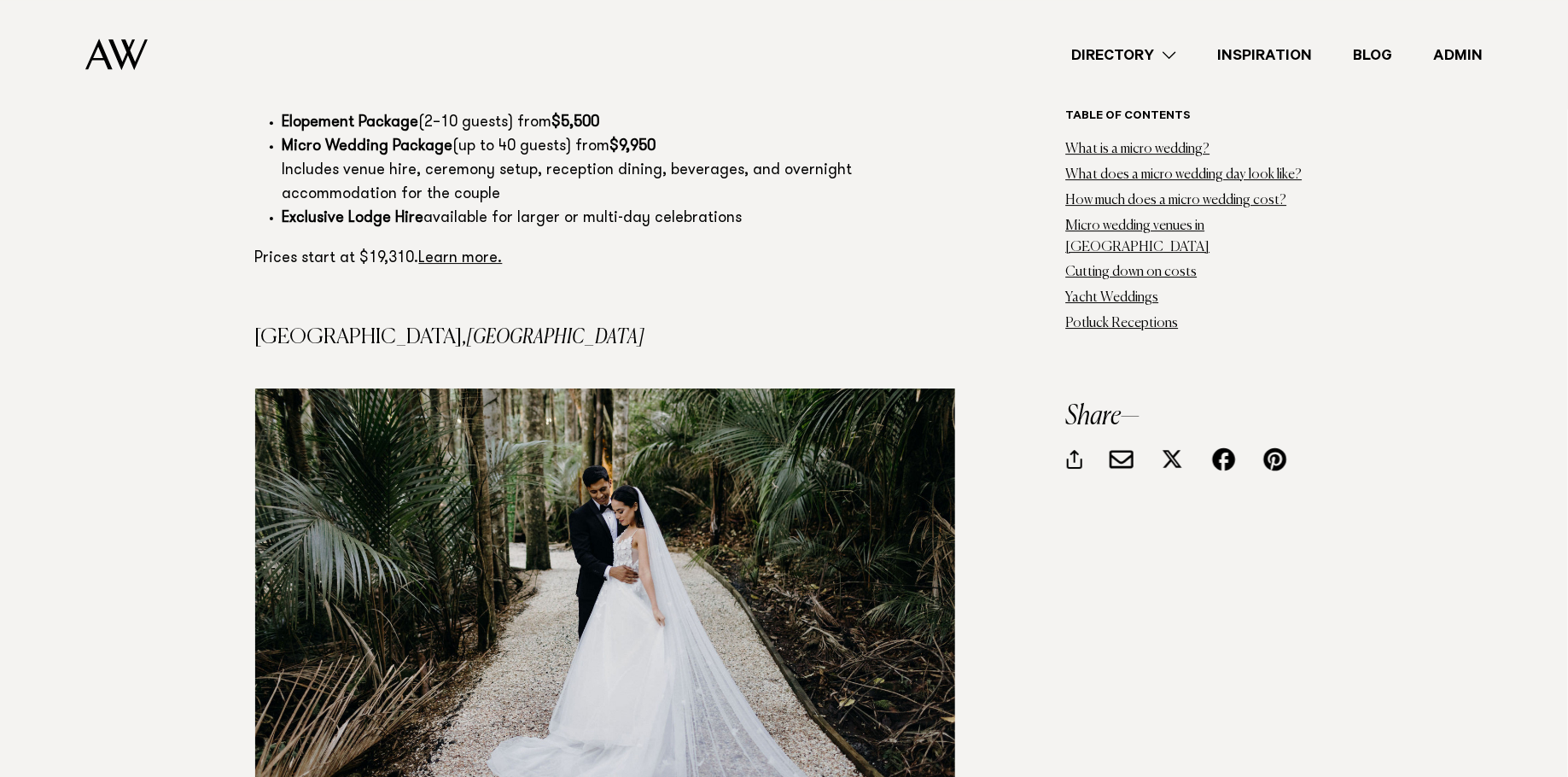
click at [660, 388] on img at bounding box center [605, 613] width 700 height 449
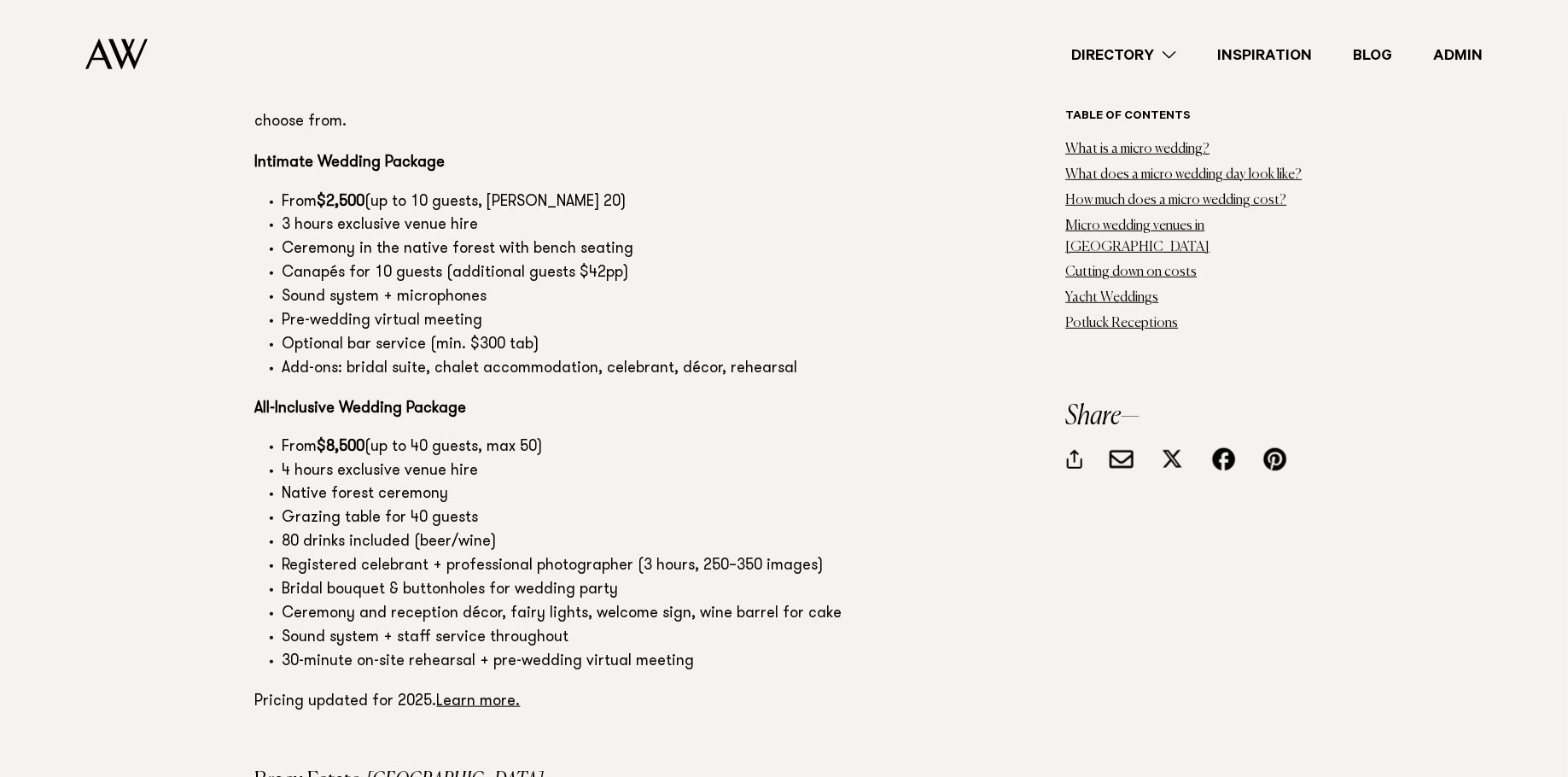
scroll to position [9838, 0]
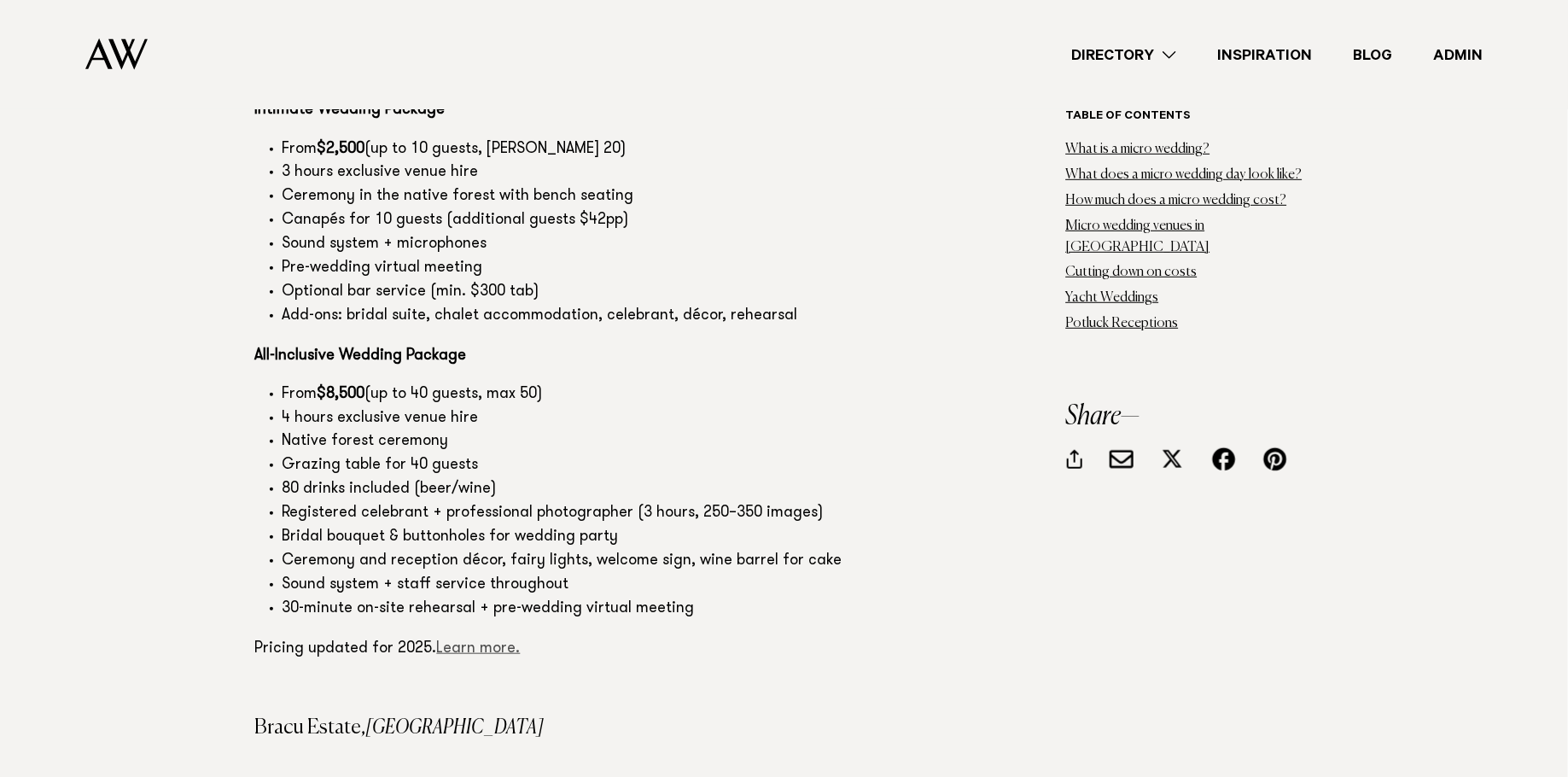
click at [475, 641] on link "Learn more." at bounding box center [479, 648] width 84 height 15
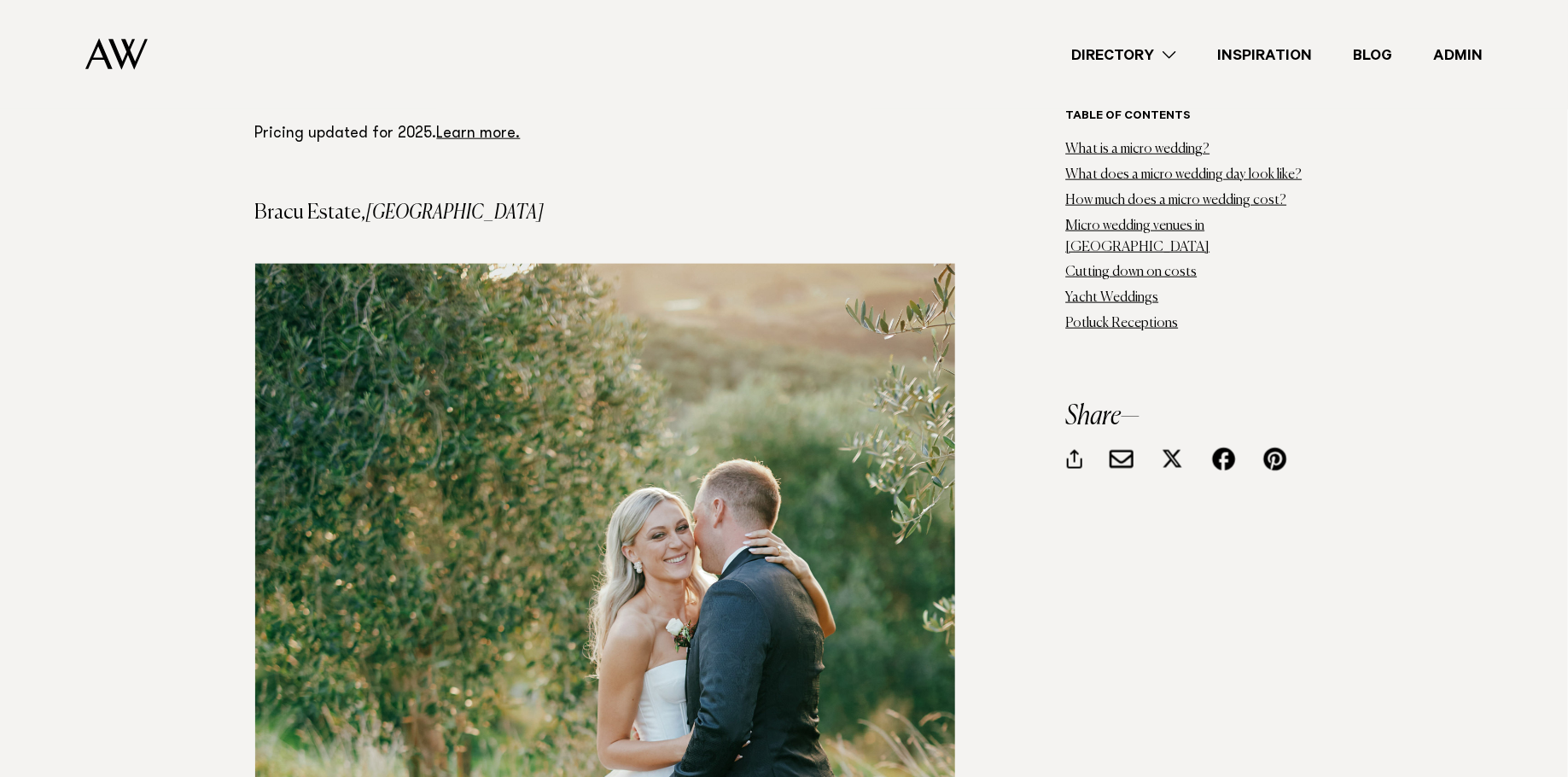
scroll to position [10379, 0]
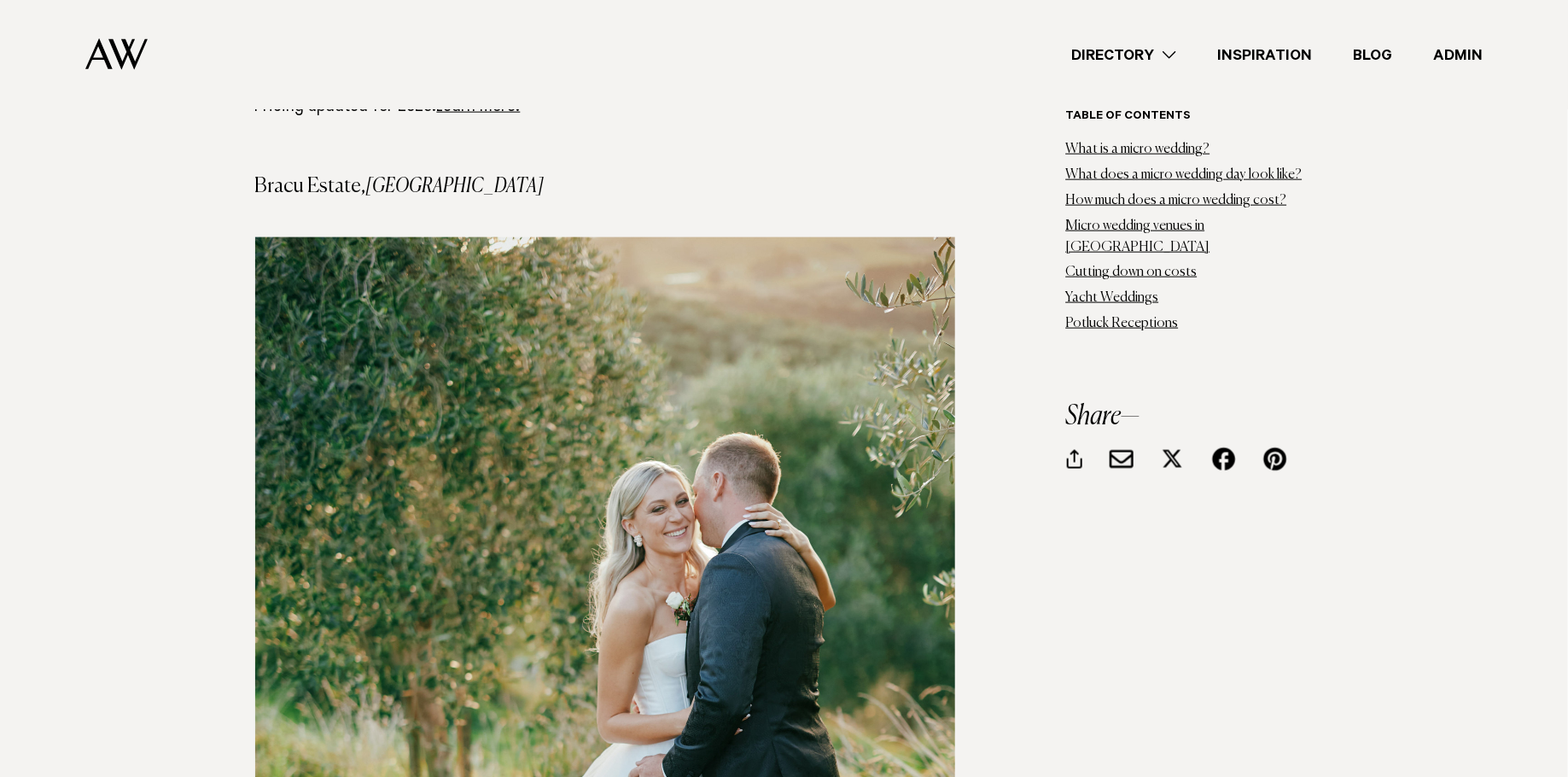
click at [686, 260] on img at bounding box center [605, 707] width 700 height 939
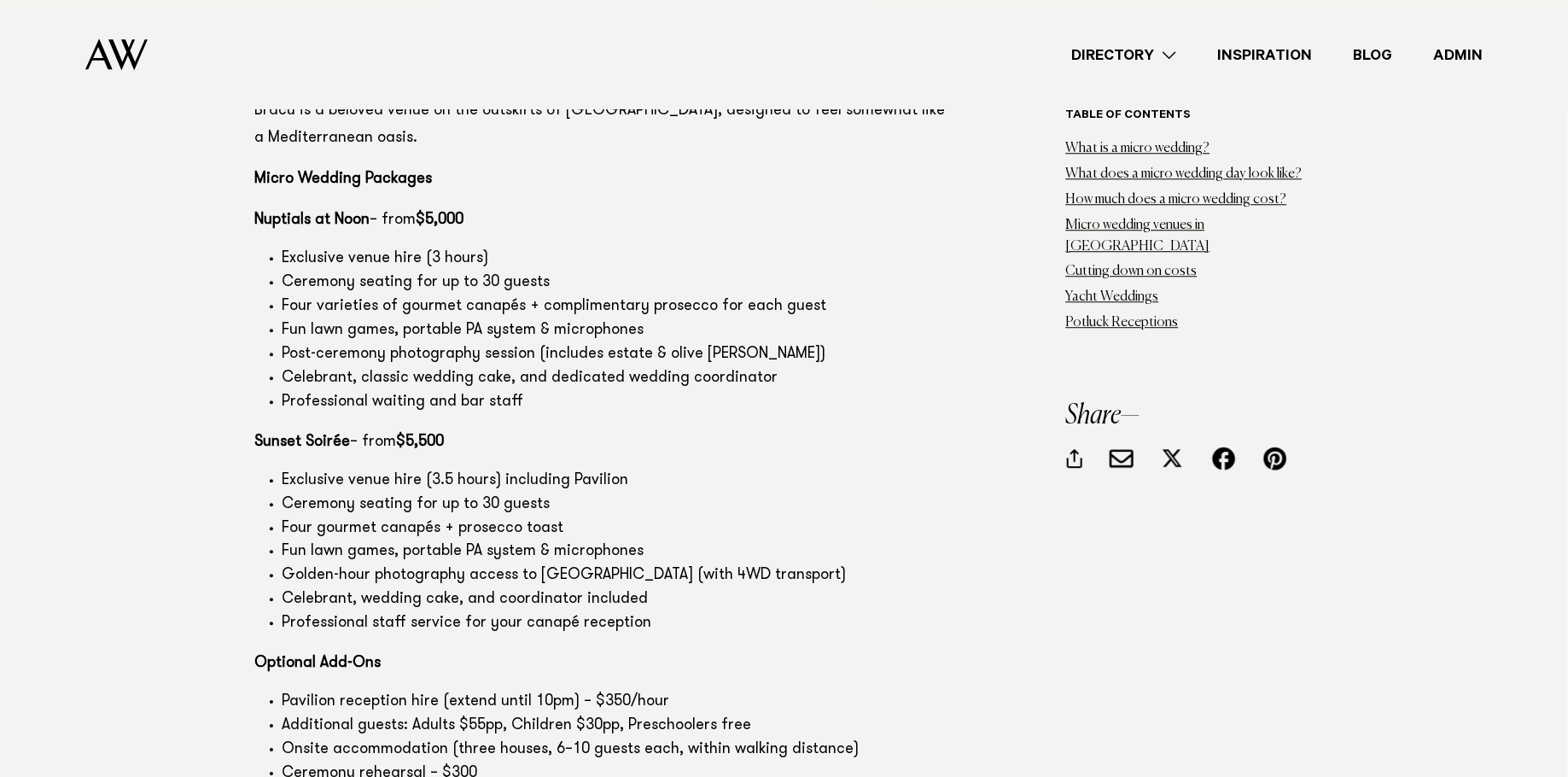
scroll to position [11621, 0]
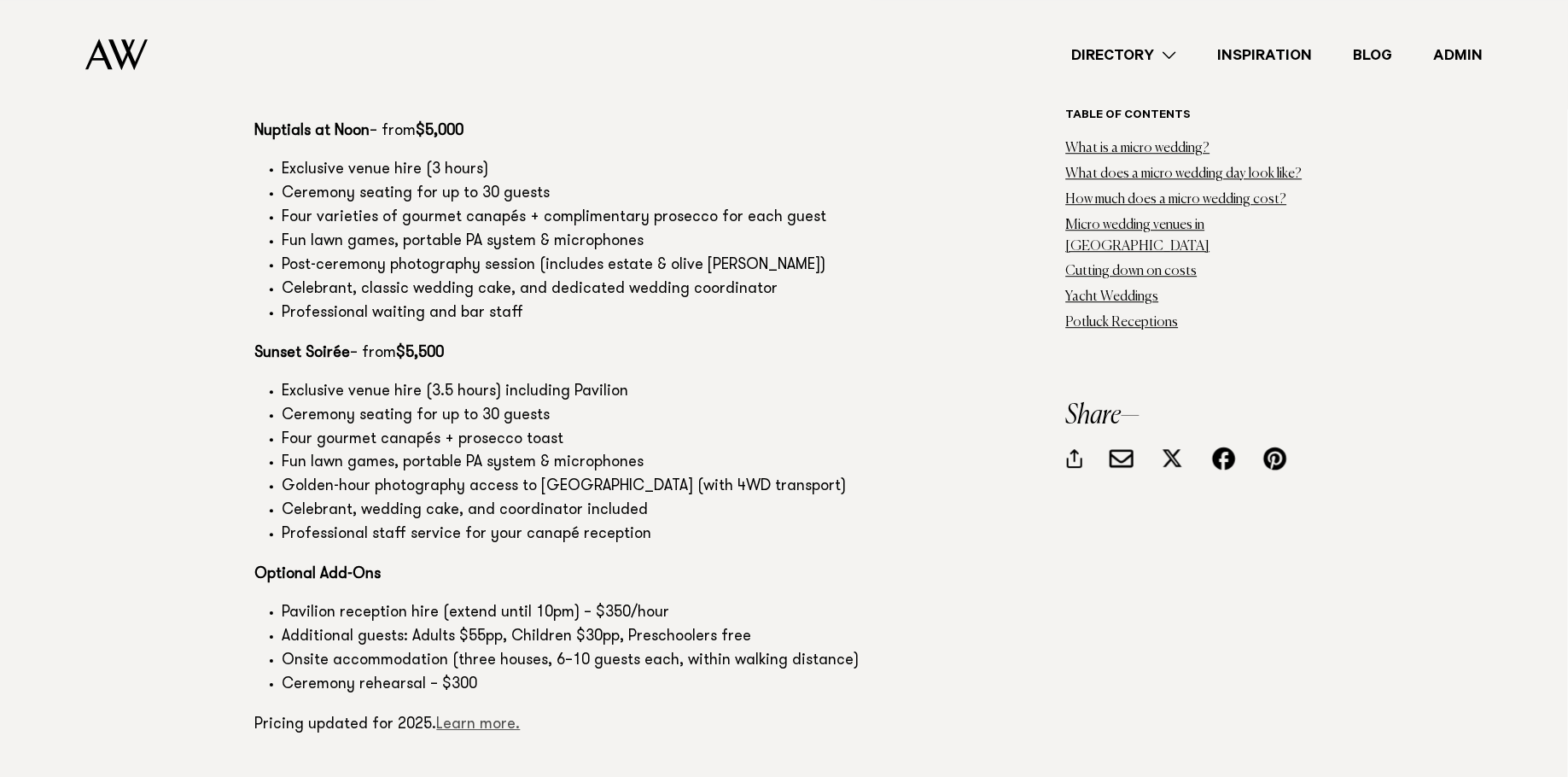
click at [486, 717] on link "Learn more." at bounding box center [479, 724] width 84 height 15
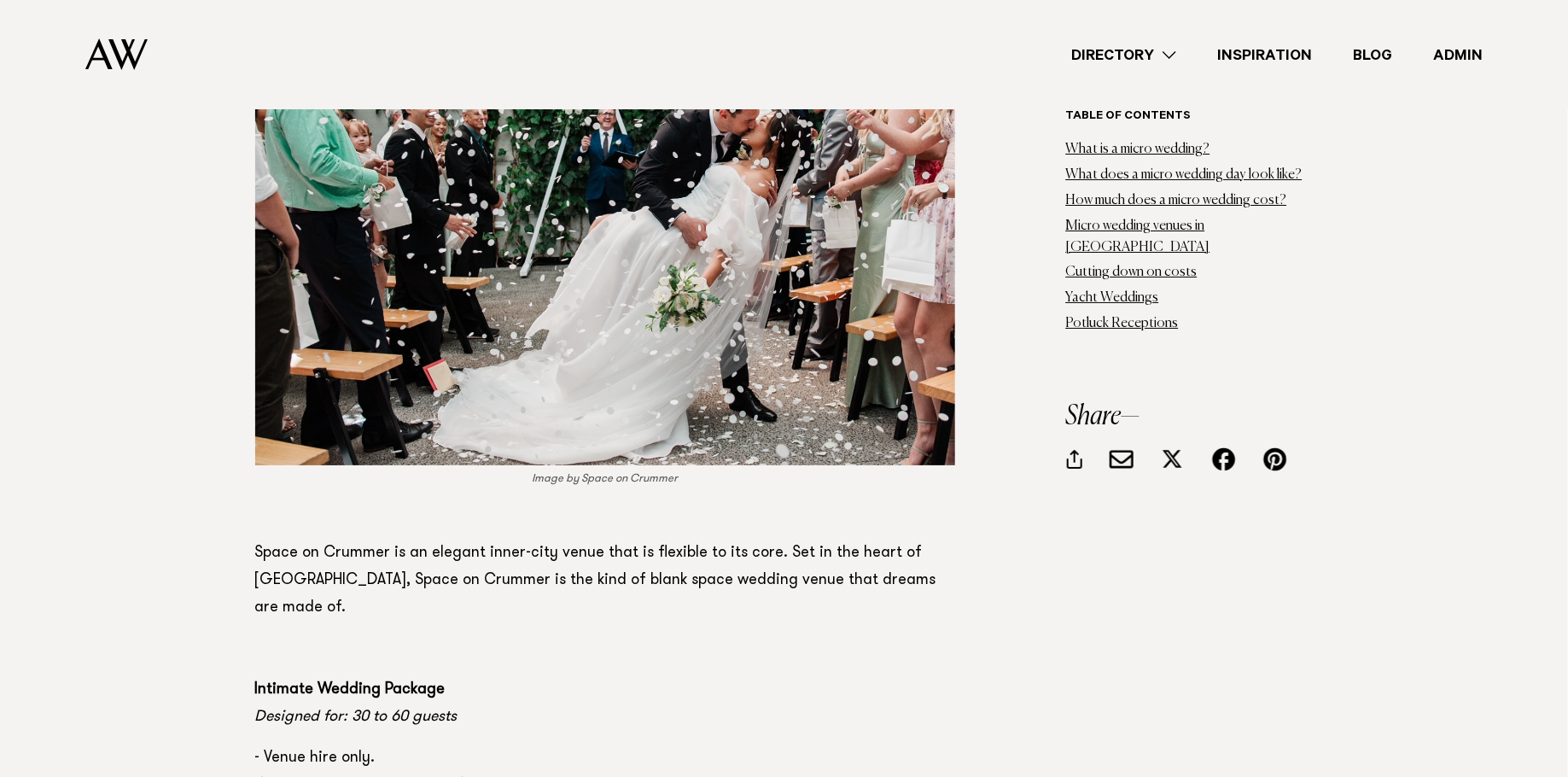
scroll to position [12463, 0]
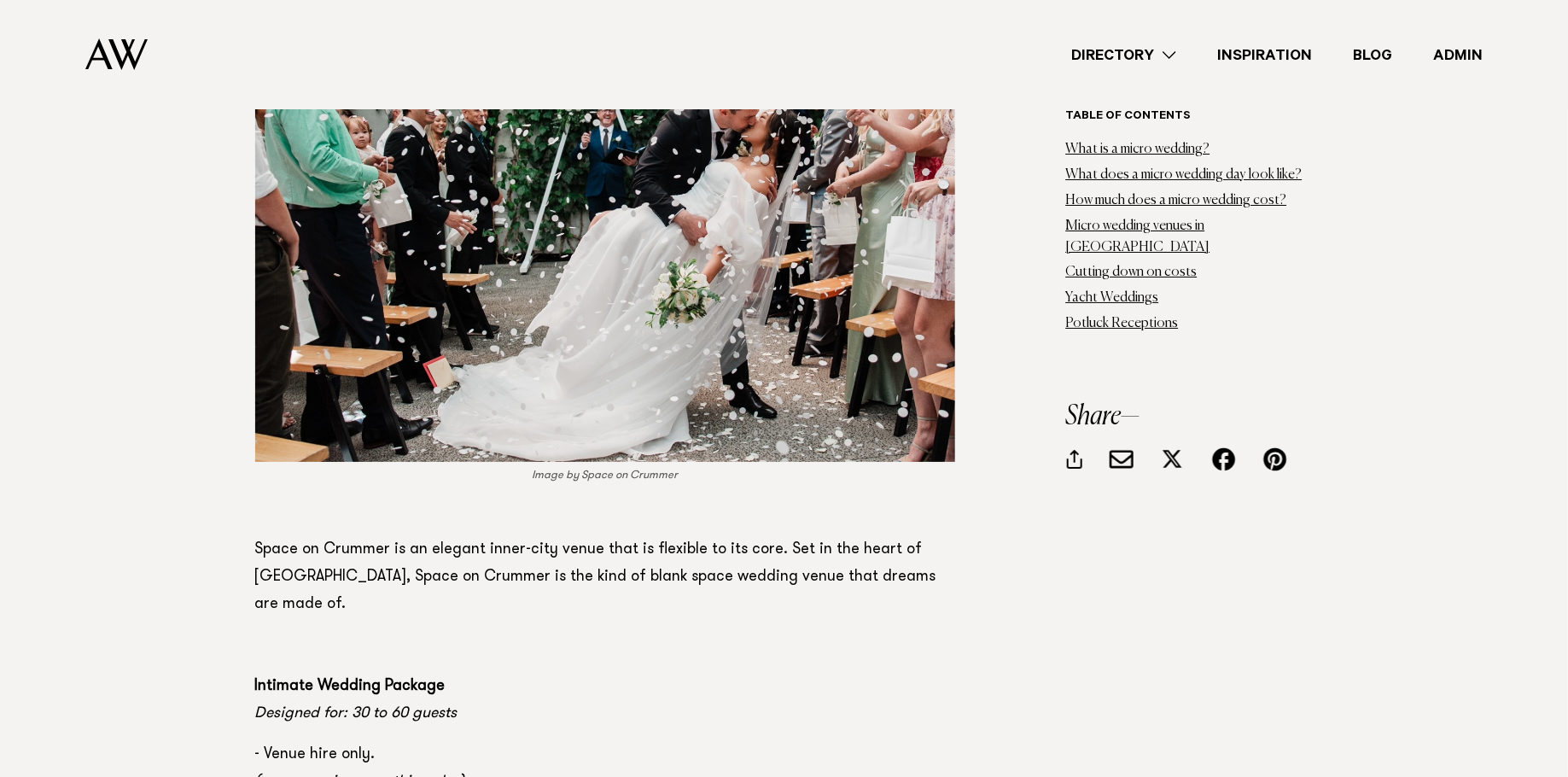
click at [614, 233] on img at bounding box center [605, 238] width 700 height 449
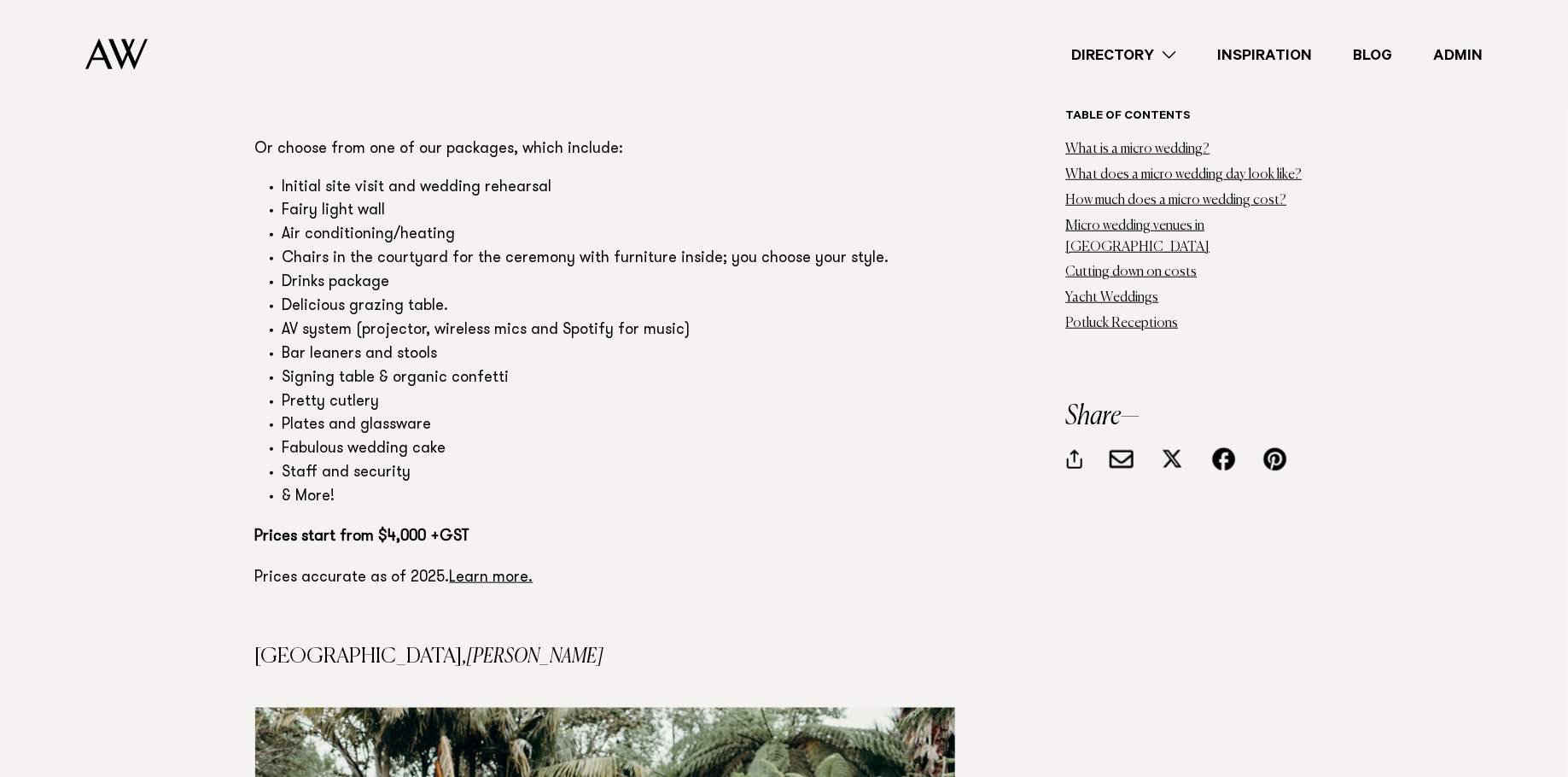
scroll to position [13170, 0]
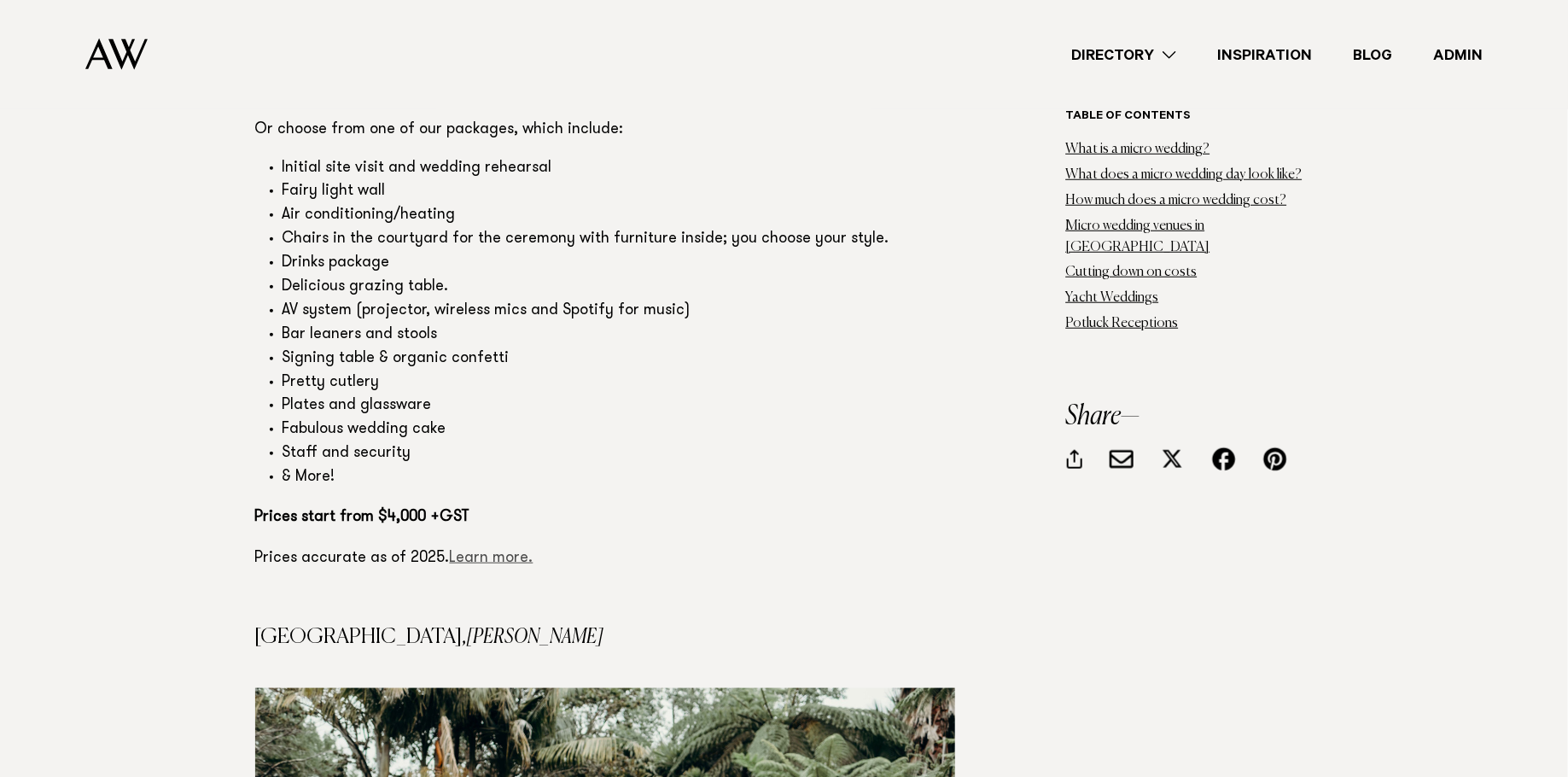
click at [474, 551] on link "Learn more." at bounding box center [492, 558] width 84 height 15
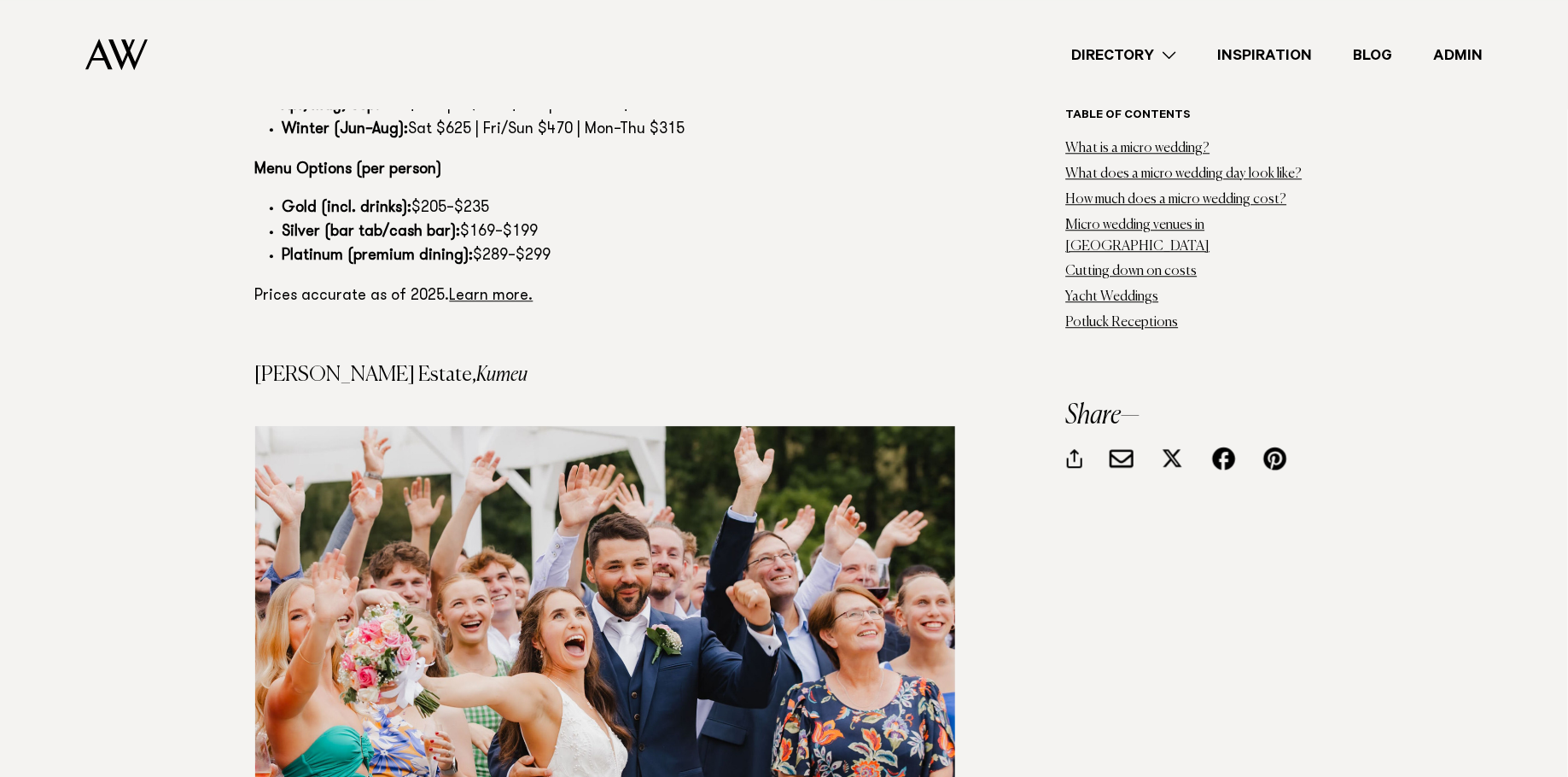
scroll to position [14960, 0]
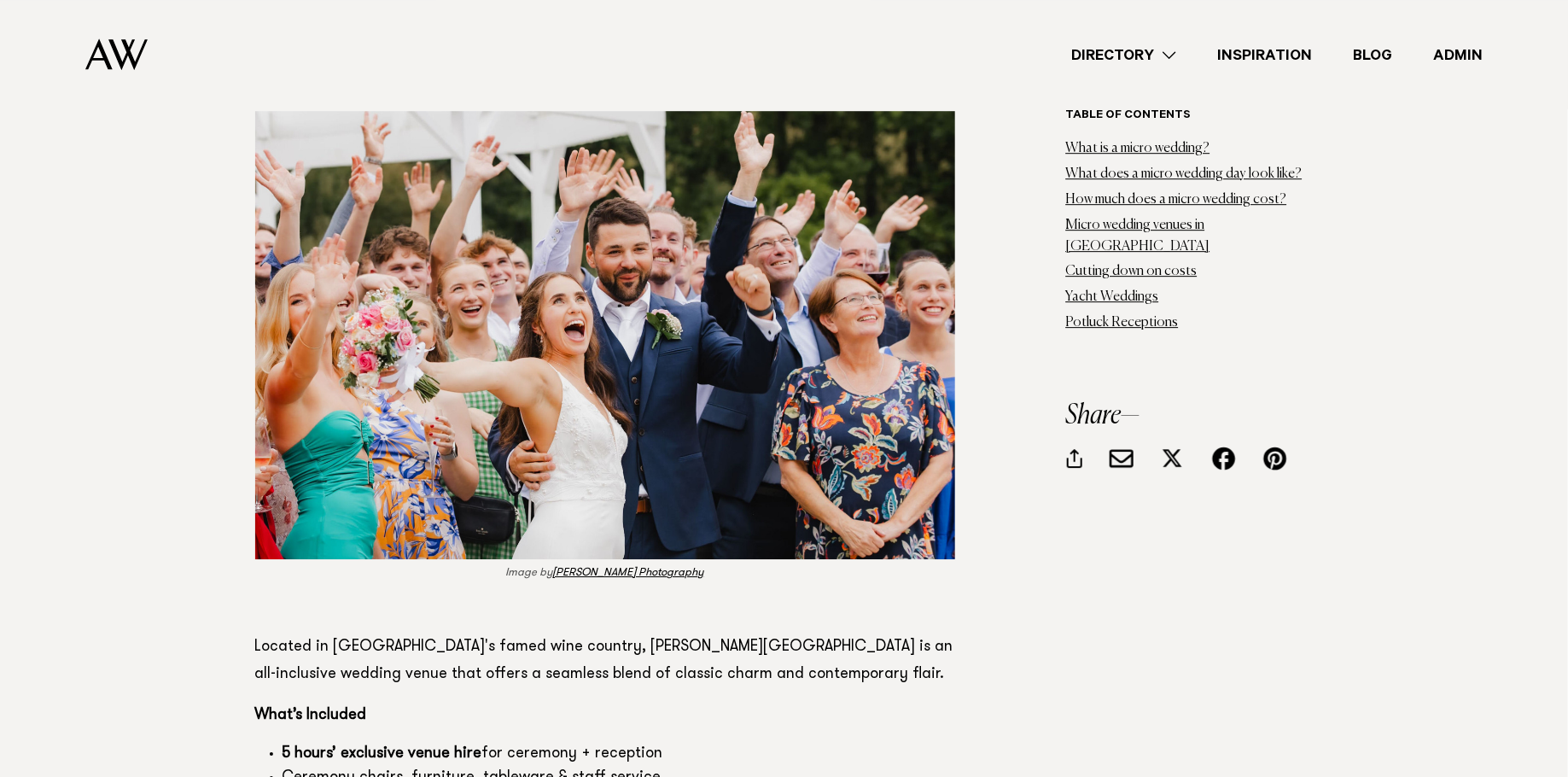
click at [647, 282] on img at bounding box center [605, 336] width 700 height 449
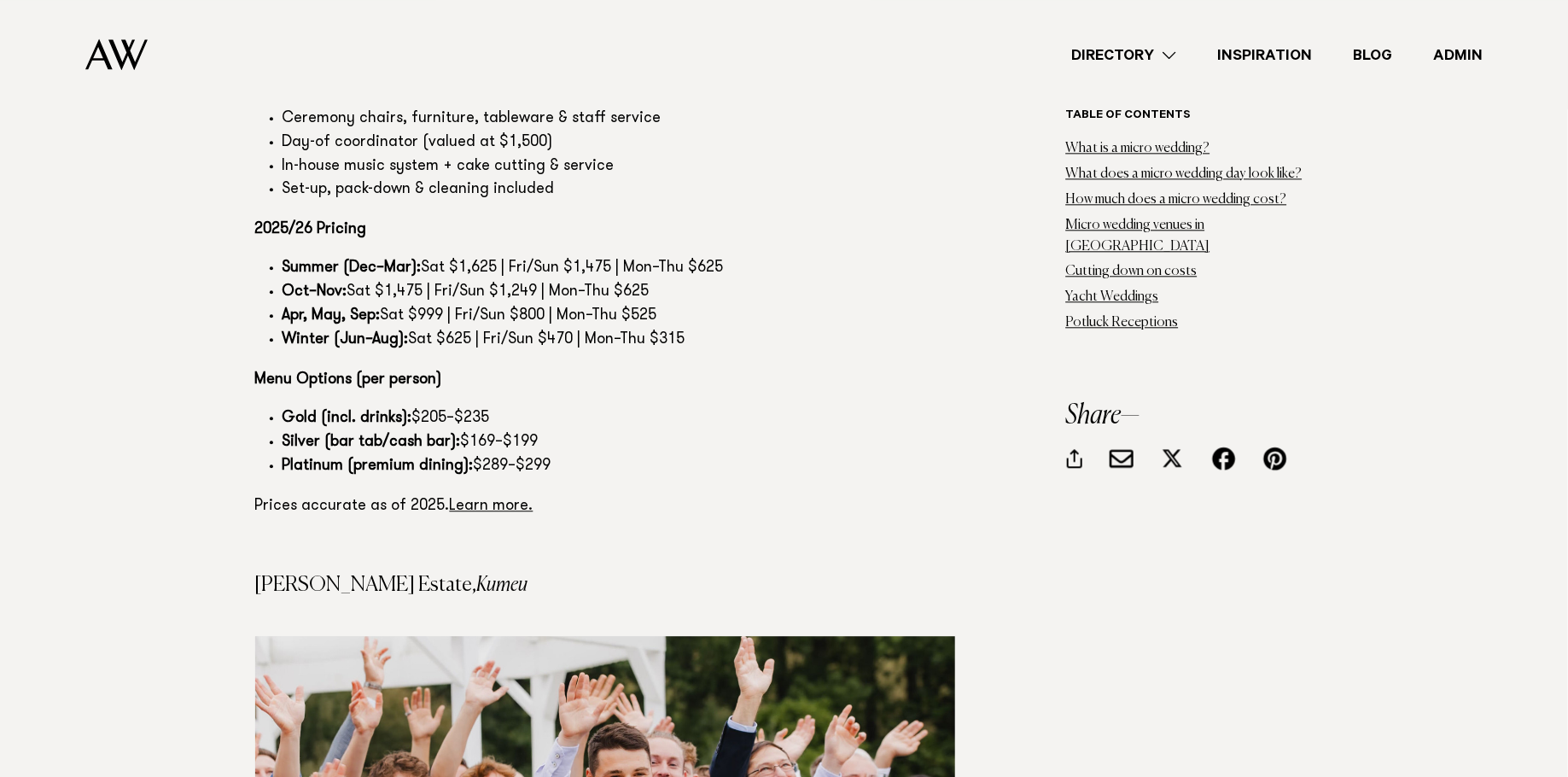
scroll to position [14433, 0]
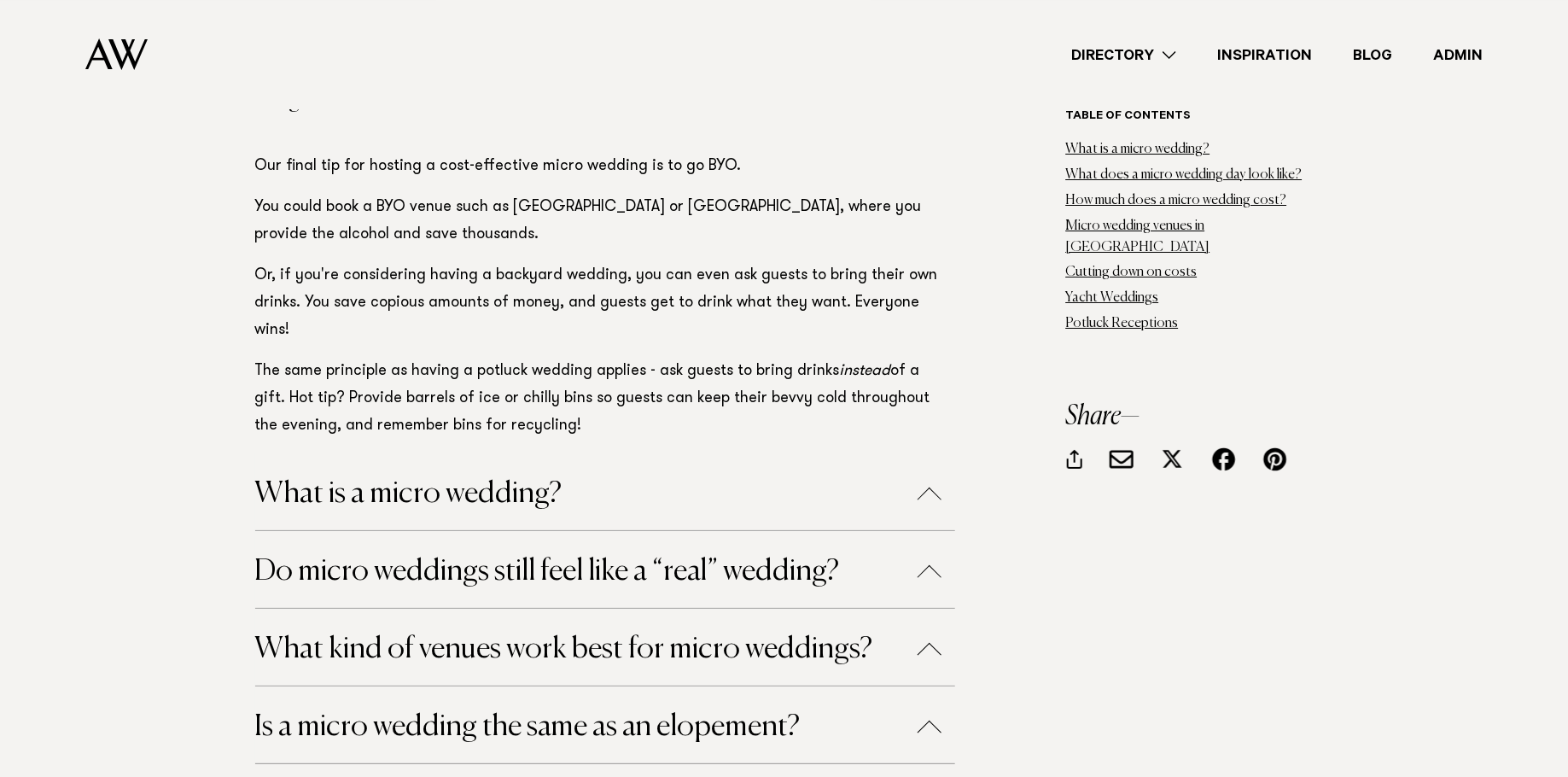
scroll to position [24872, 0]
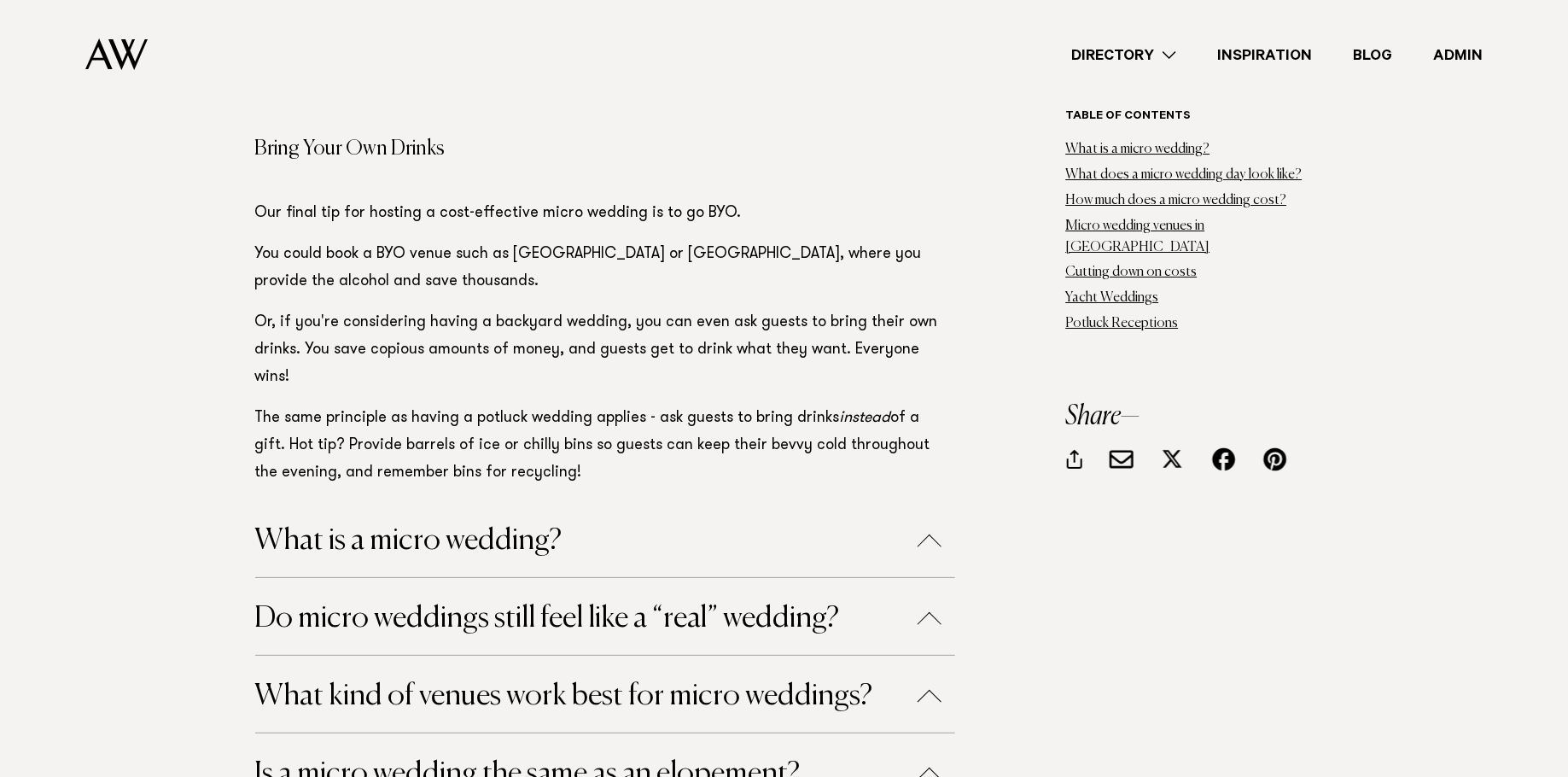
click at [581, 501] on h4 "What is a micro wedding?" at bounding box center [605, 539] width 700 height 77
click at [550, 526] on button "What is a micro wedding?" at bounding box center [605, 541] width 700 height 30
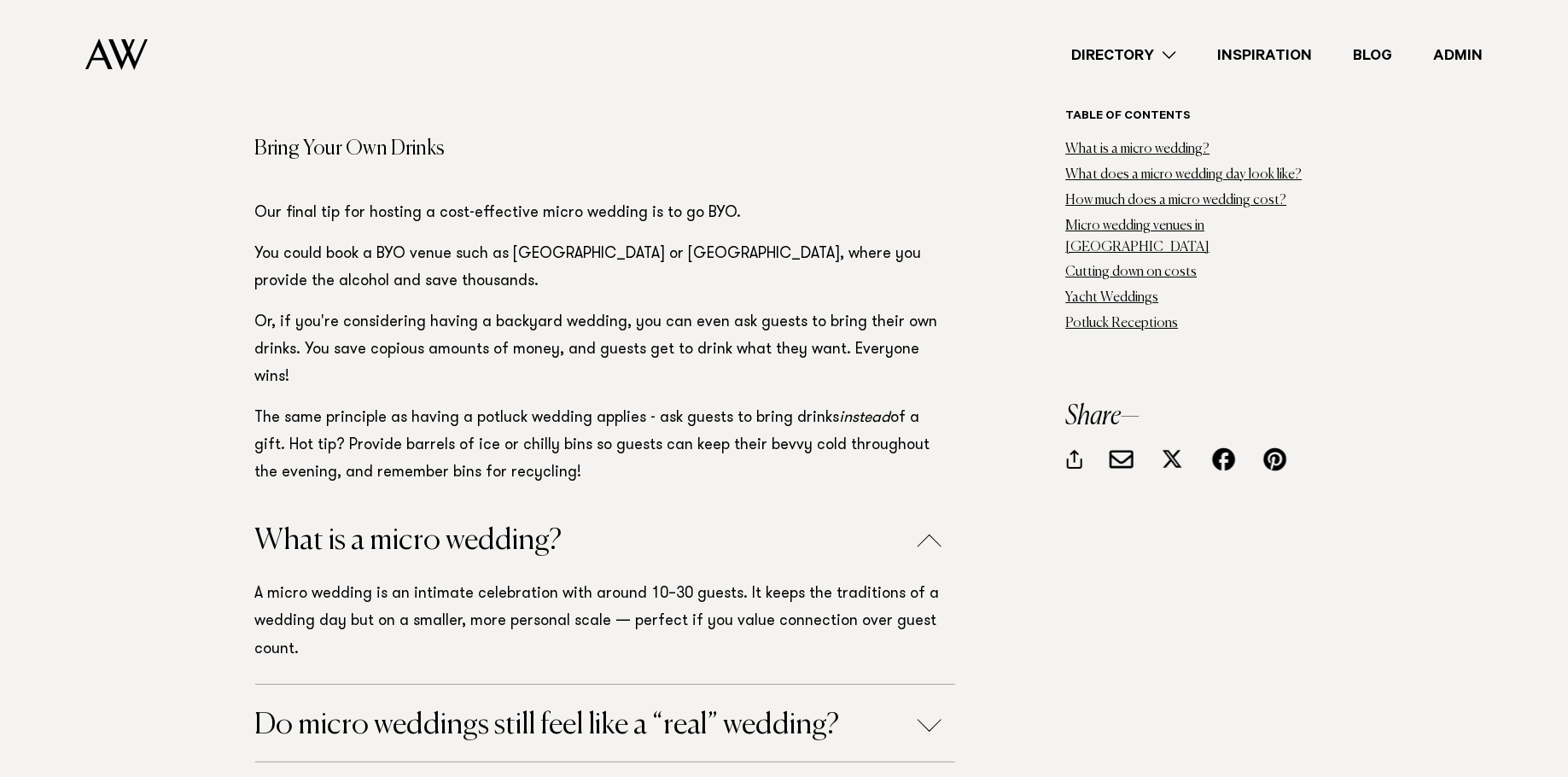
drag, startPoint x: 481, startPoint y: 255, endPoint x: 554, endPoint y: 283, distance: 78.2
click at [482, 526] on button "What is a micro wedding?" at bounding box center [605, 541] width 700 height 30
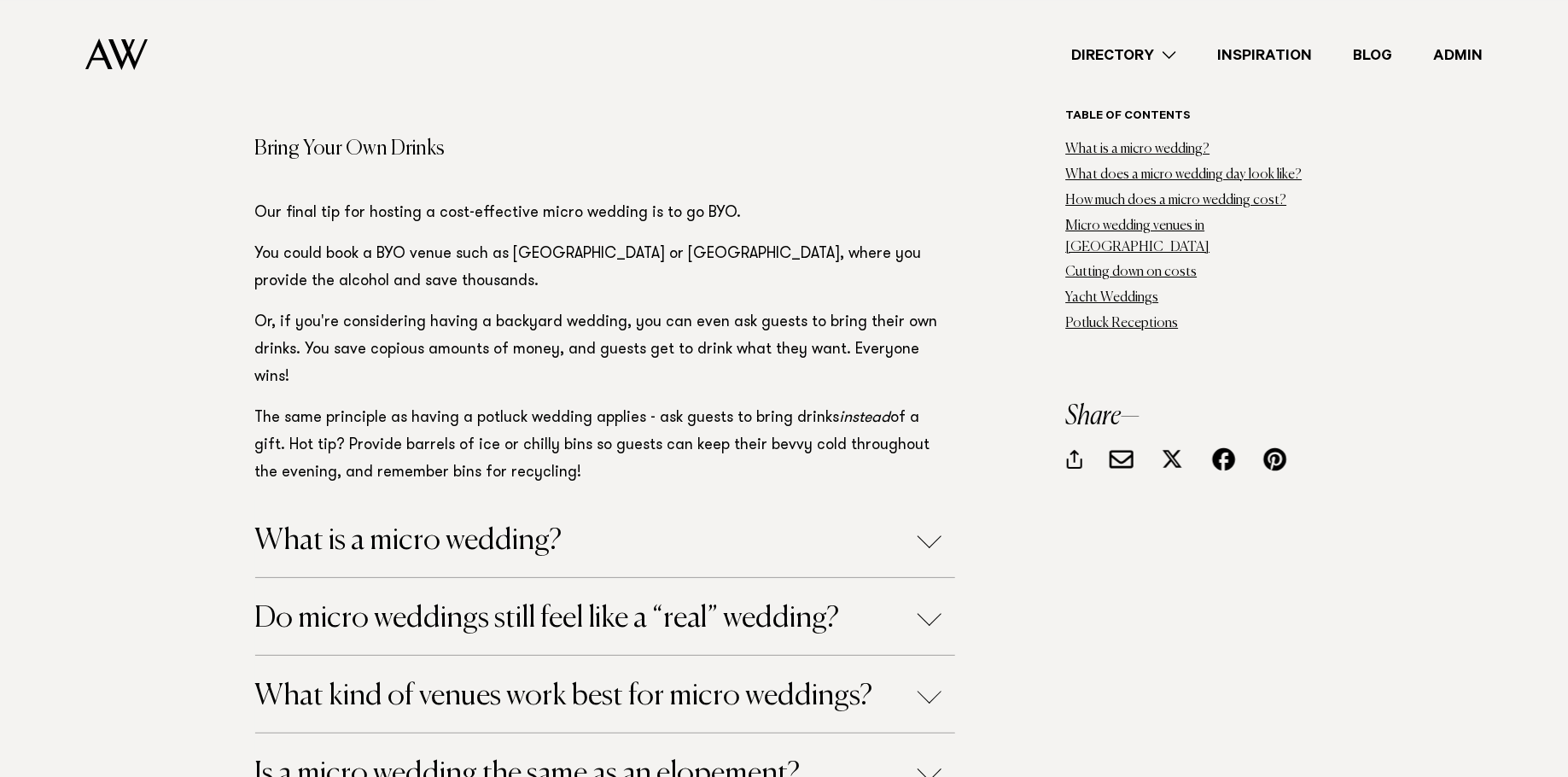
click at [686, 604] on button "Do micro weddings still feel like a “real” wedding?" at bounding box center [605, 619] width 700 height 30
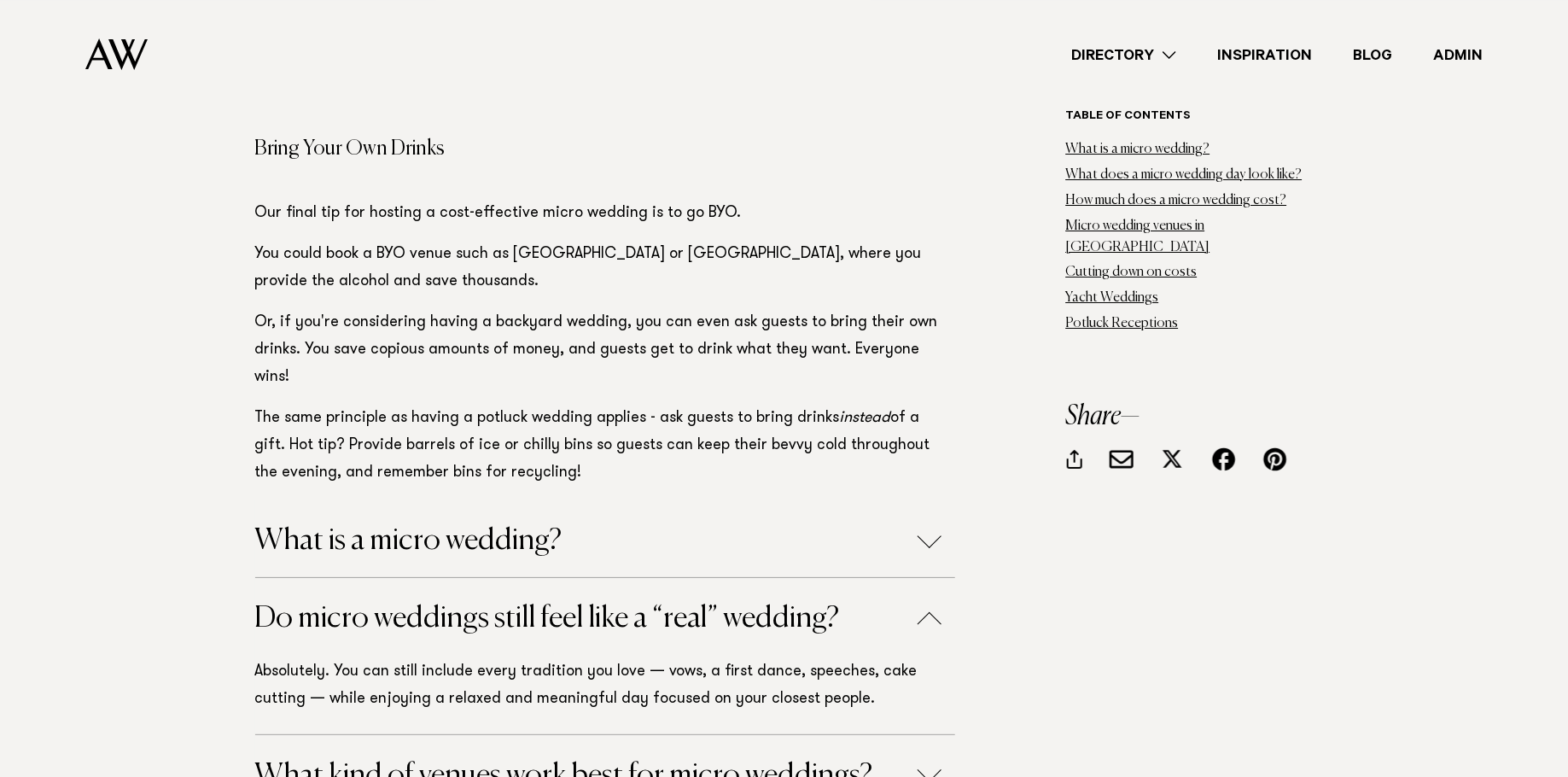
click at [673, 604] on button "Do micro weddings still feel like a “real” wedding?" at bounding box center [605, 619] width 700 height 30
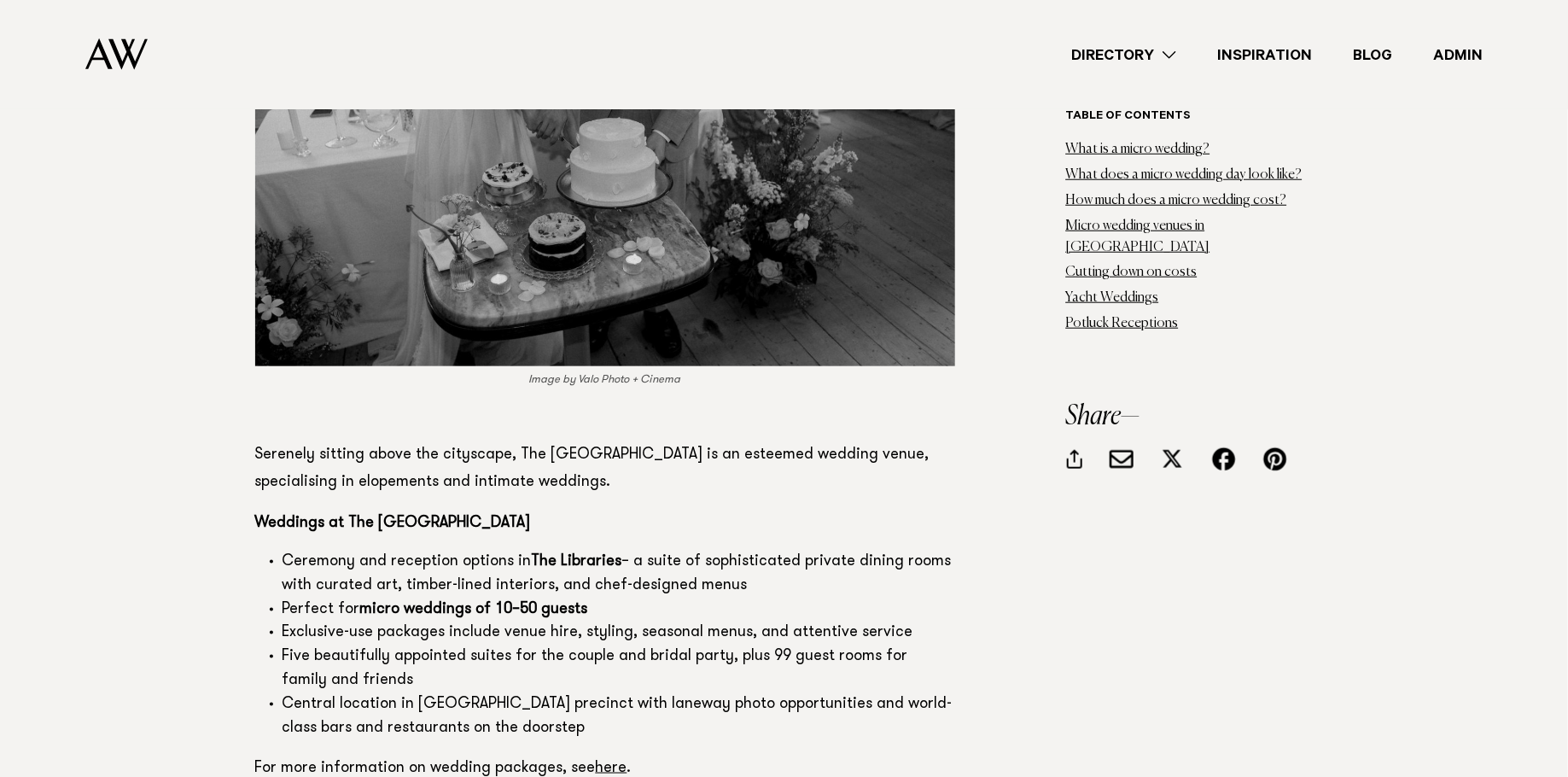
scroll to position [16391, 0]
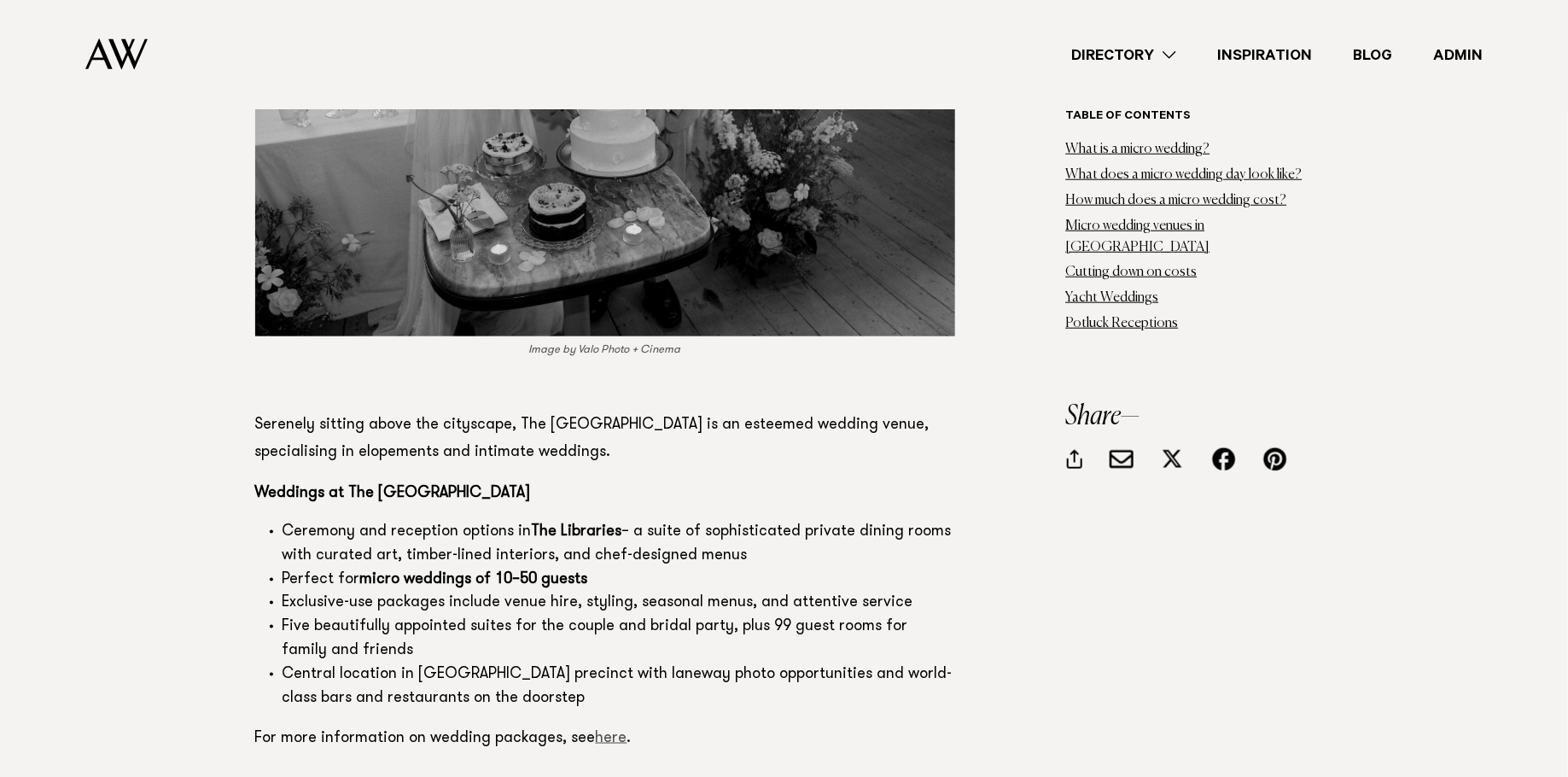
click at [603, 731] on link "here" at bounding box center [612, 738] width 32 height 15
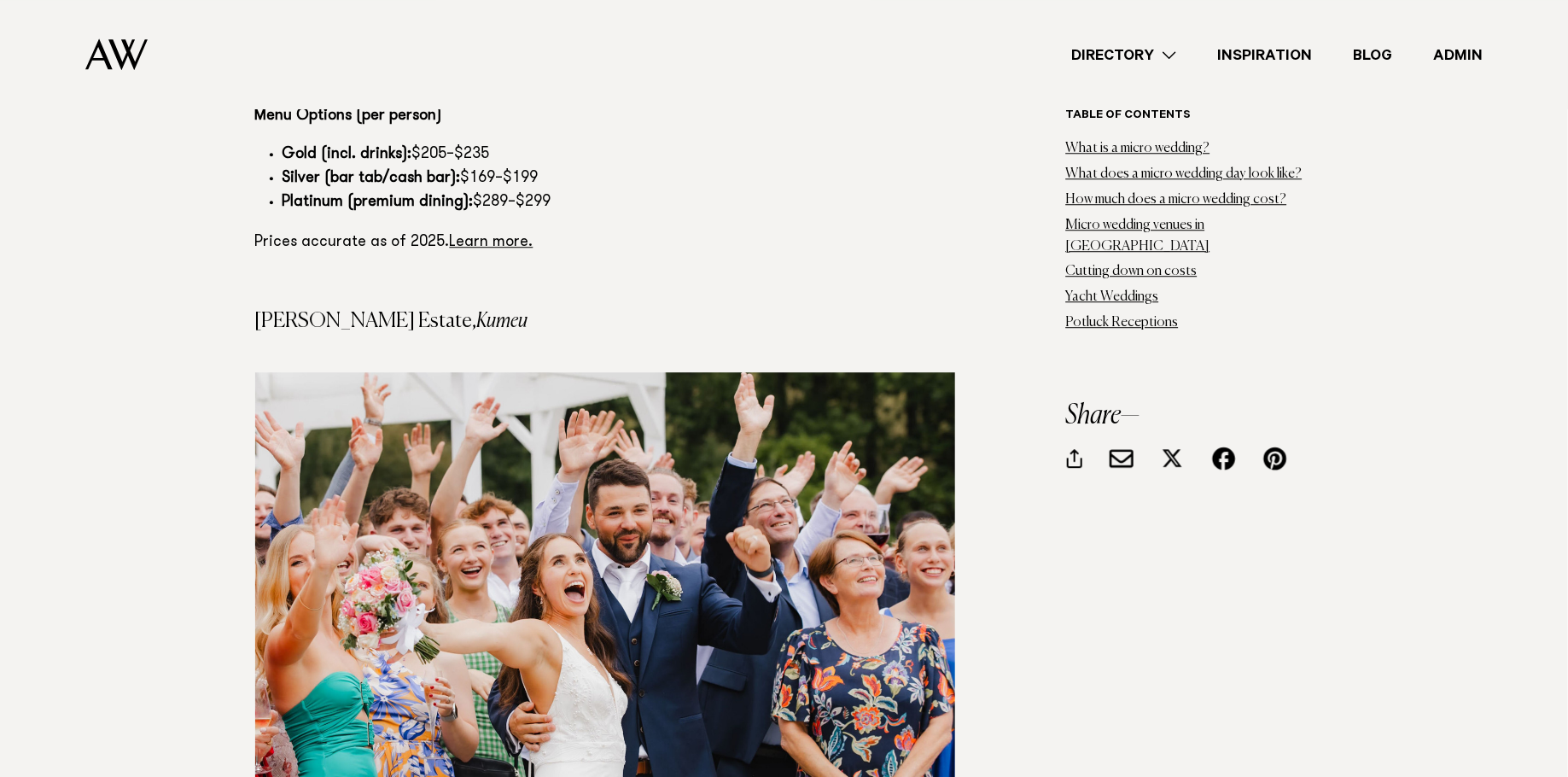
scroll to position [14647, 0]
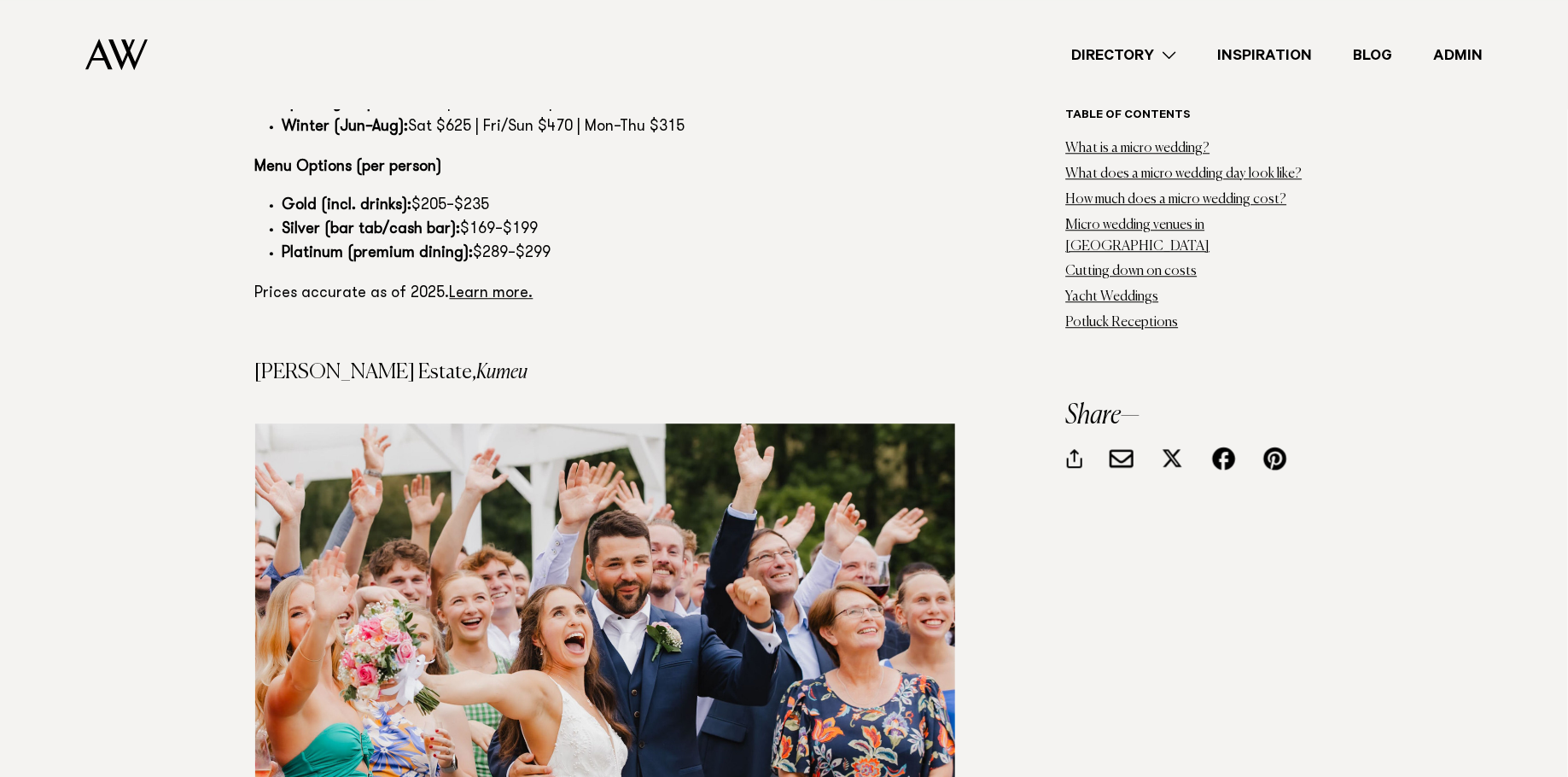
click at [644, 535] on img at bounding box center [605, 648] width 700 height 449
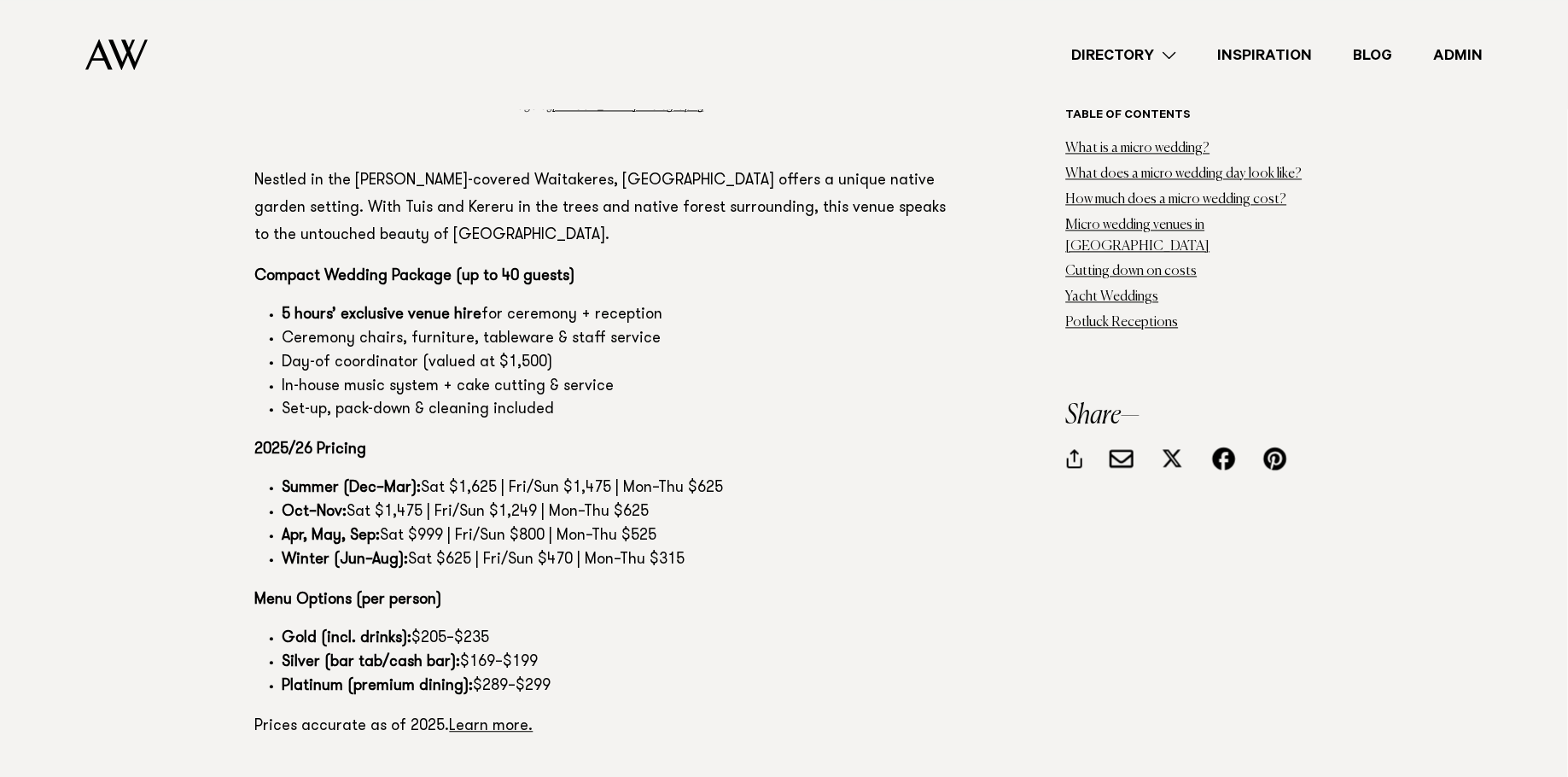
scroll to position [14259, 0]
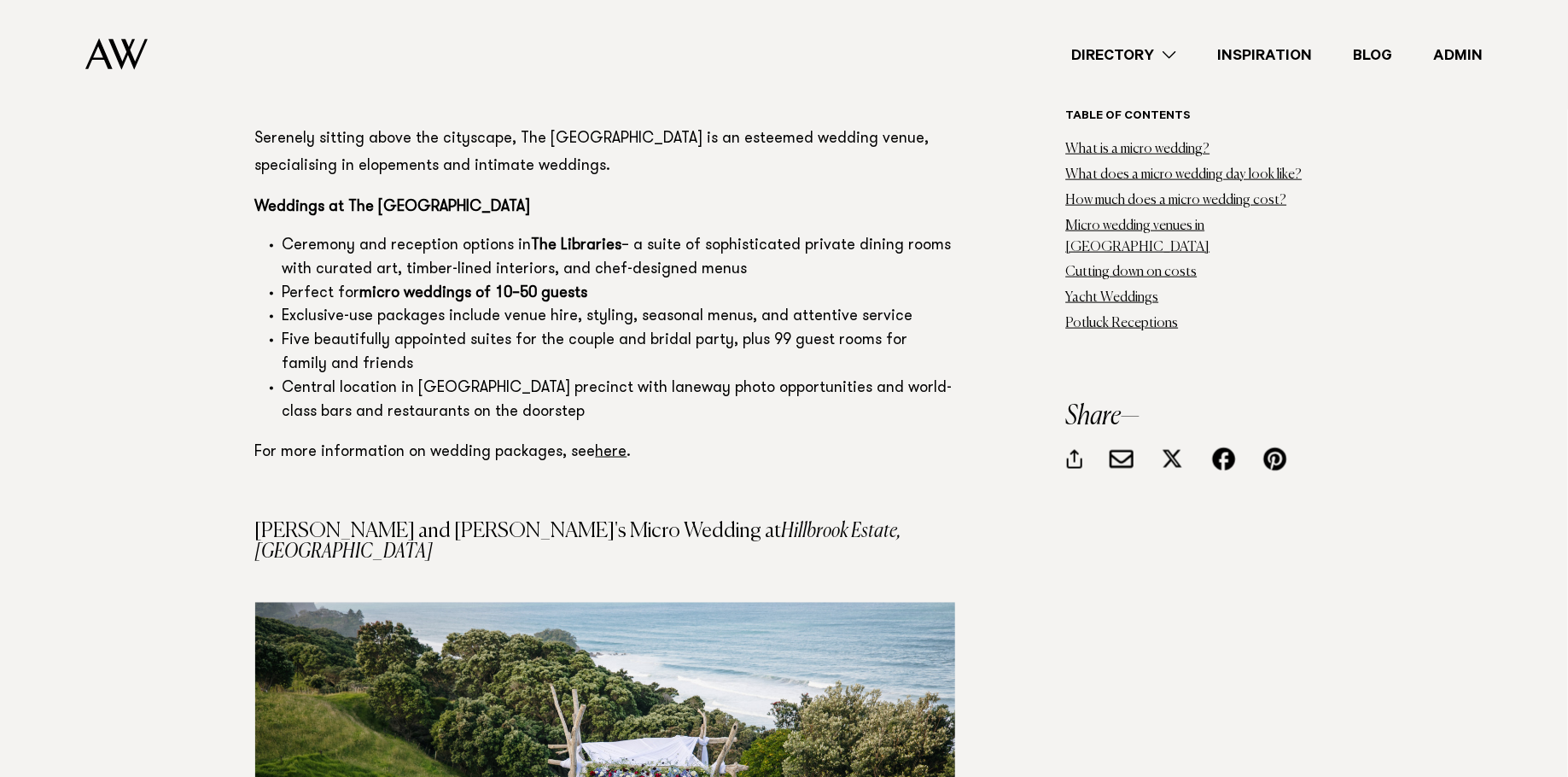
scroll to position [16694, 0]
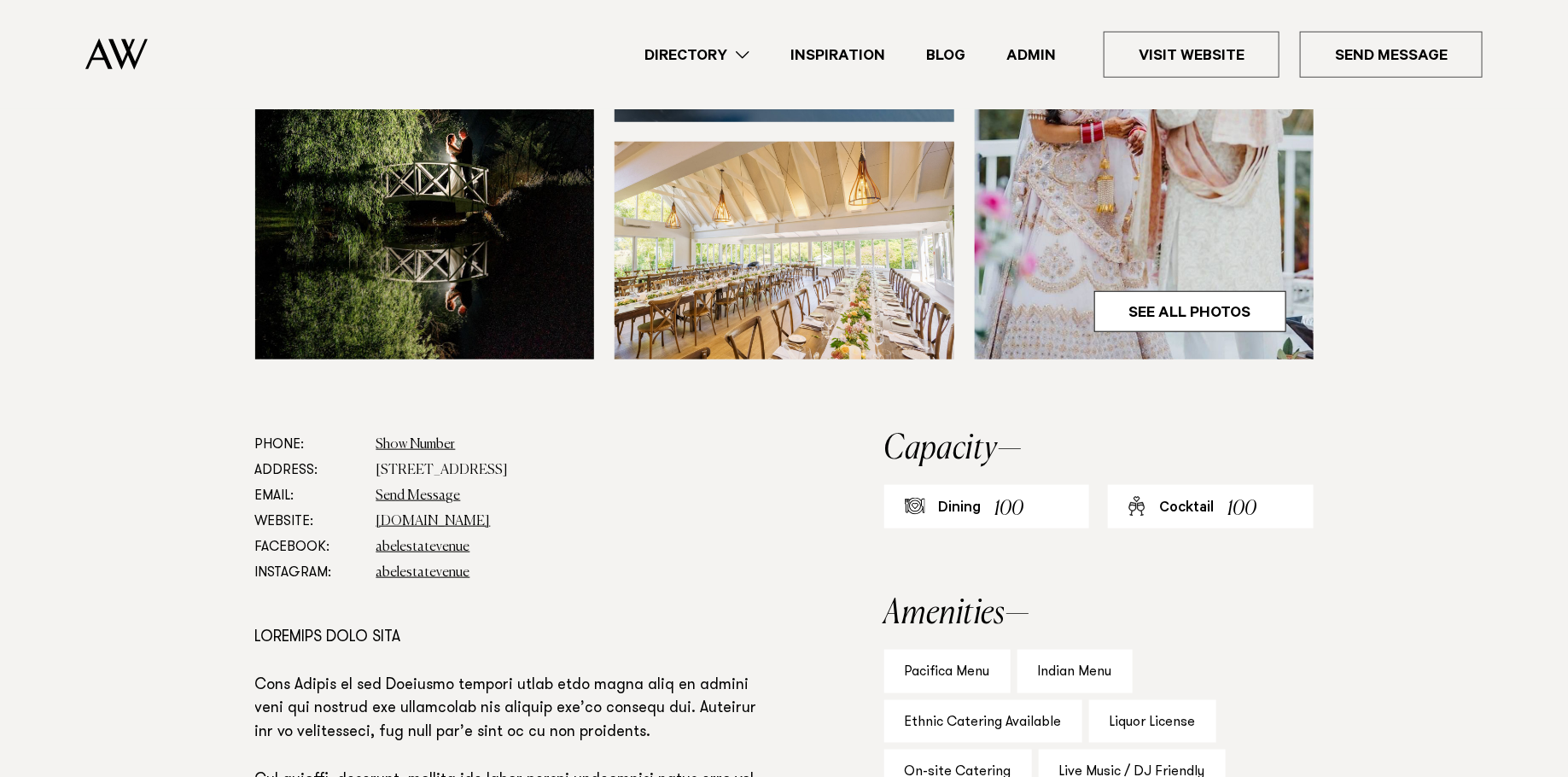
scroll to position [760, 0]
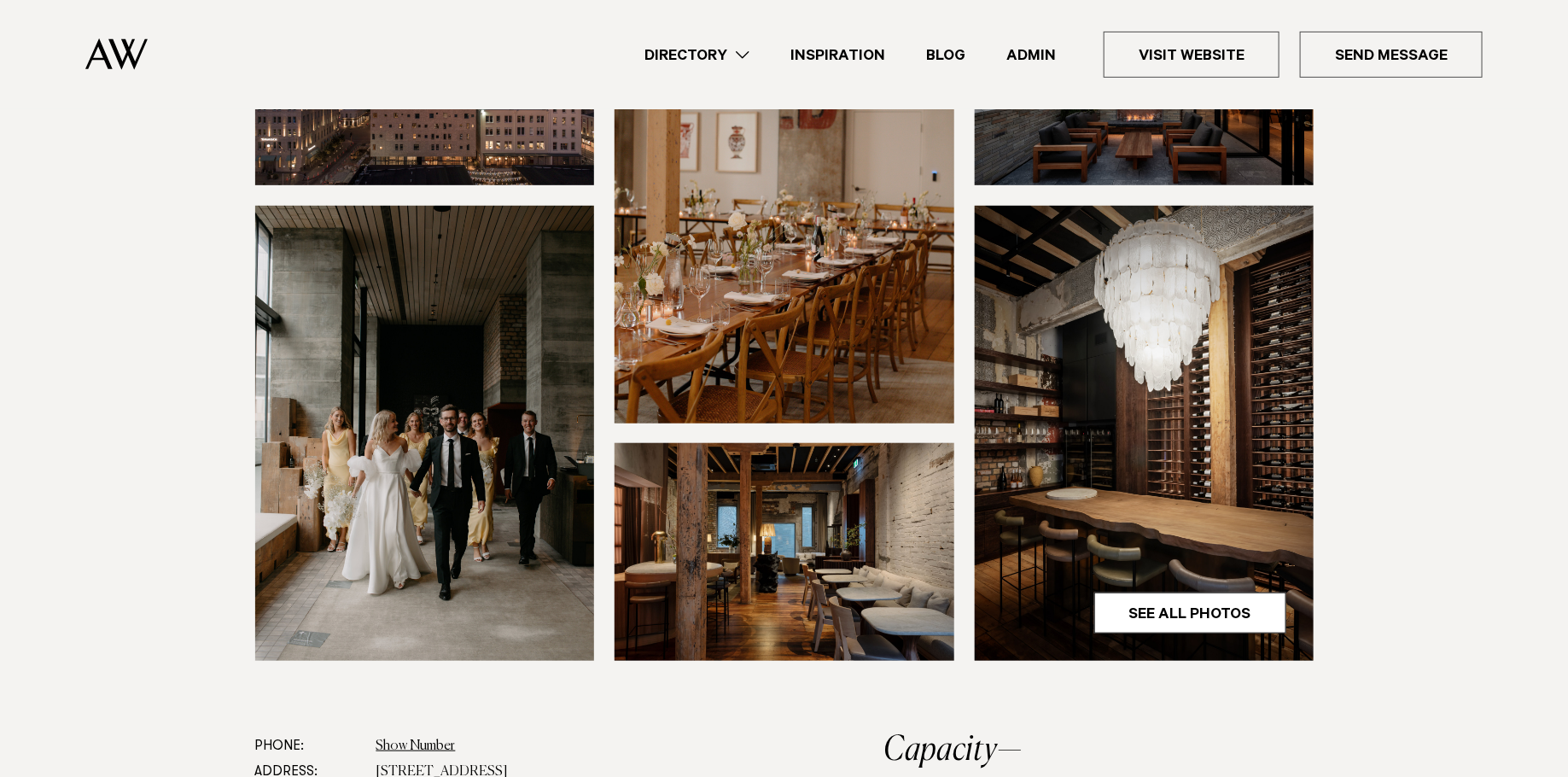
scroll to position [405, 0]
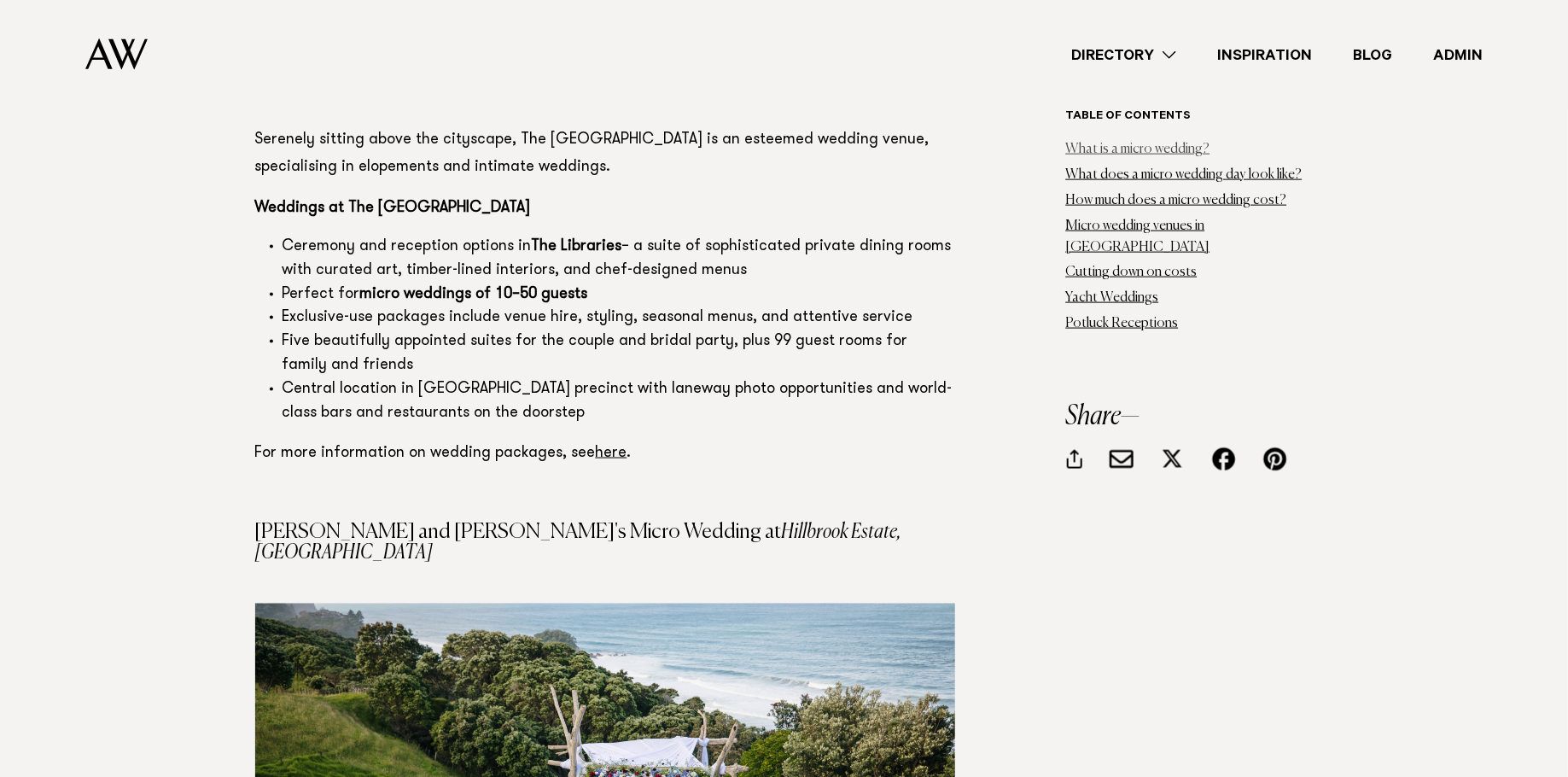
scroll to position [16694, 0]
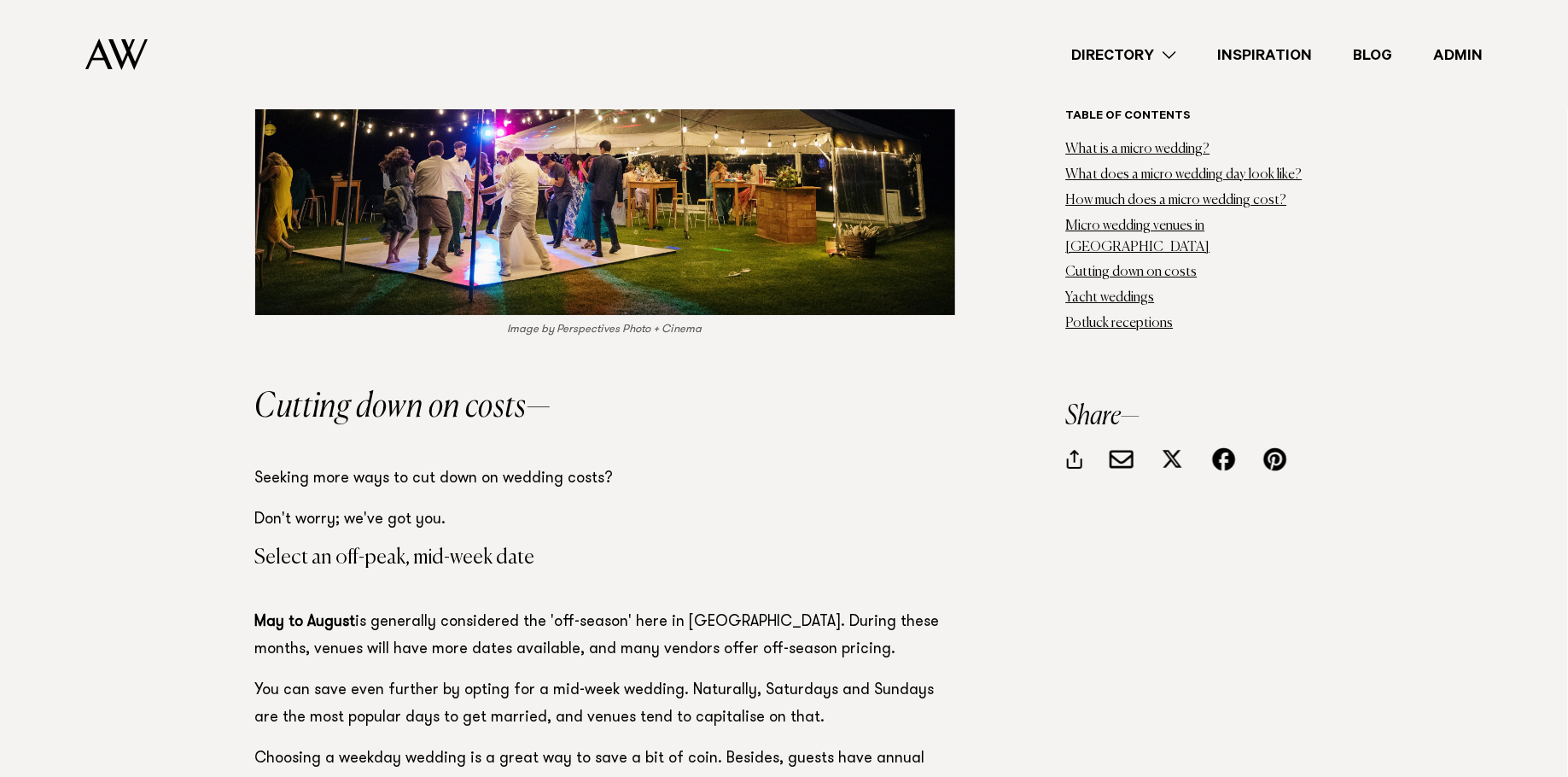
scroll to position [18671, 0]
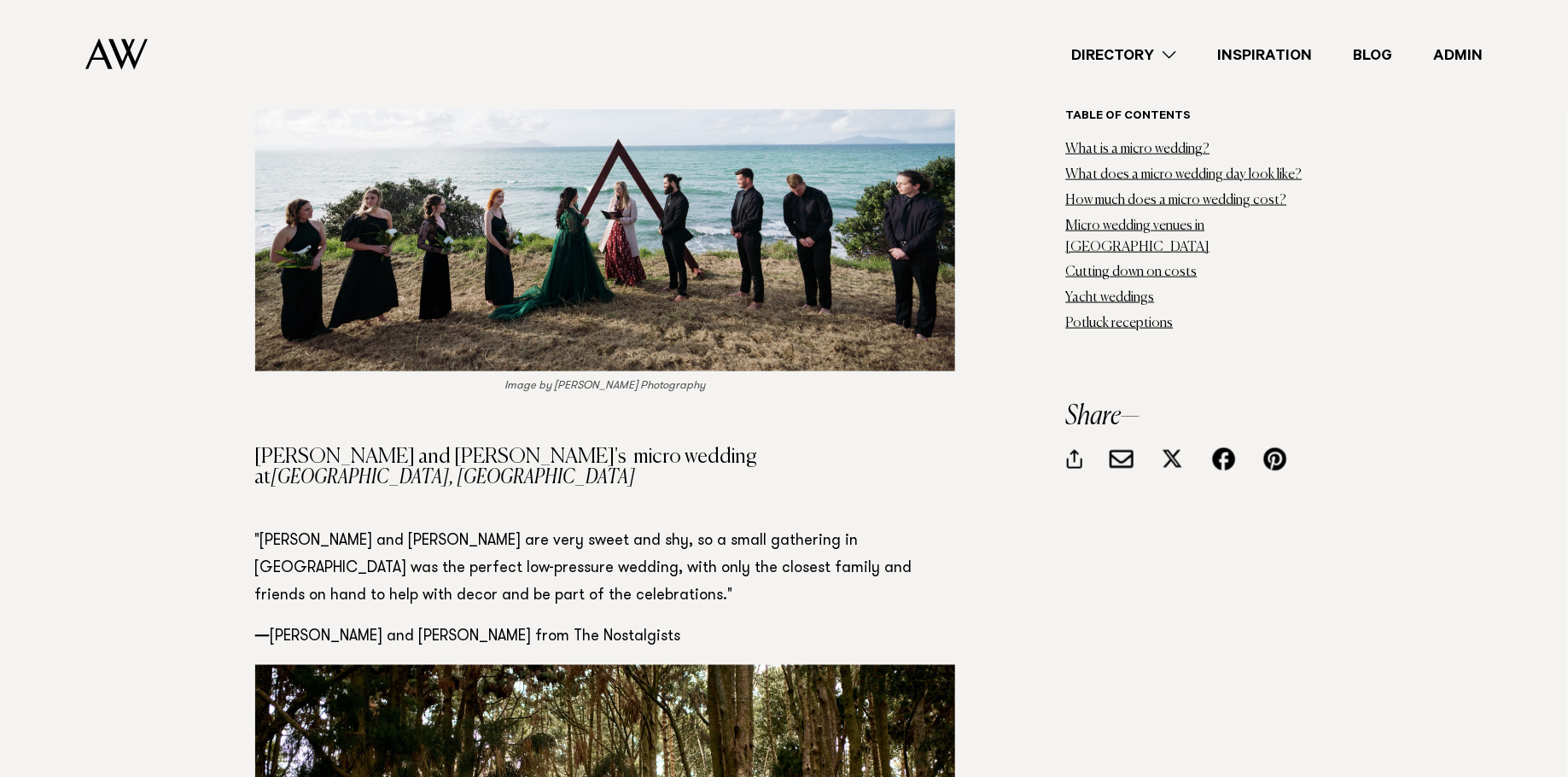
scroll to position [19901, 0]
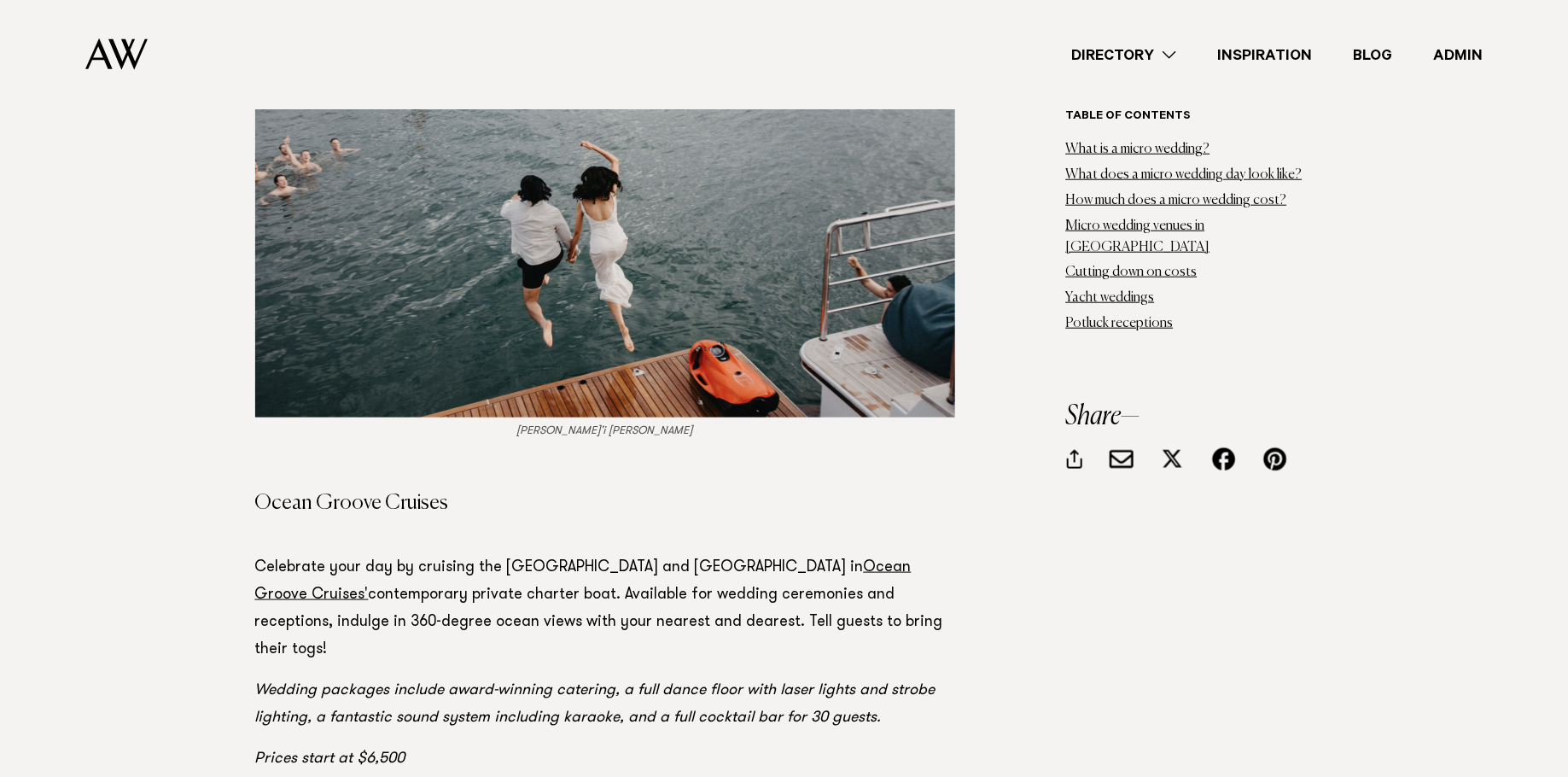
scroll to position [22708, 0]
